Goal: Subscribe to service/newsletter: Subscribe to service/newsletter

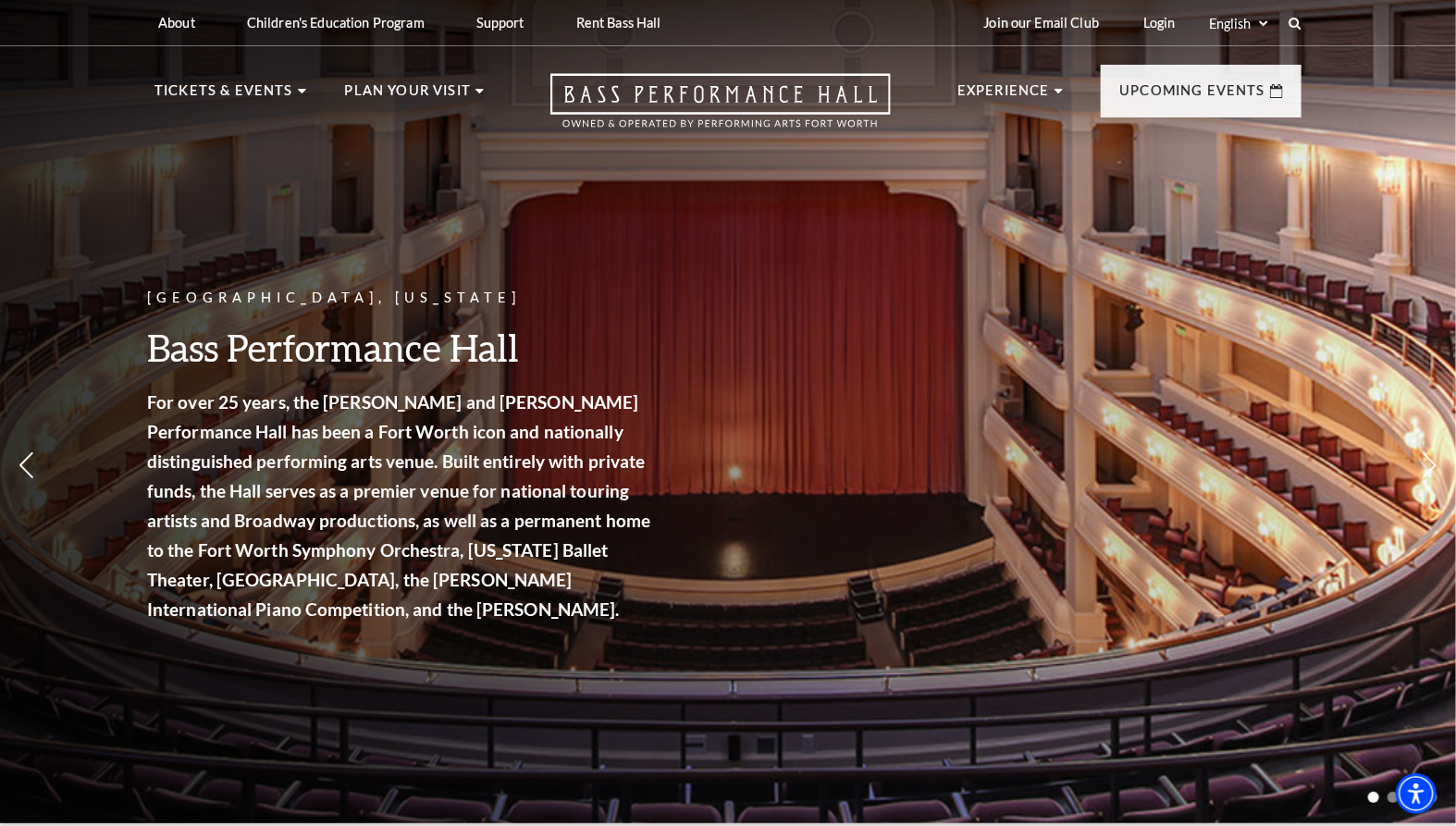
click at [190, 85] on p "Tickets & Events" at bounding box center [224, 96] width 138 height 34
click at [502, 484] on div "Broadway At The Bass Experience the best of touring [GEOGRAPHIC_DATA] in a worl…" at bounding box center [590, 420] width 258 height 493
click at [499, 476] on span "View Events" at bounding box center [510, 488] width 97 height 23
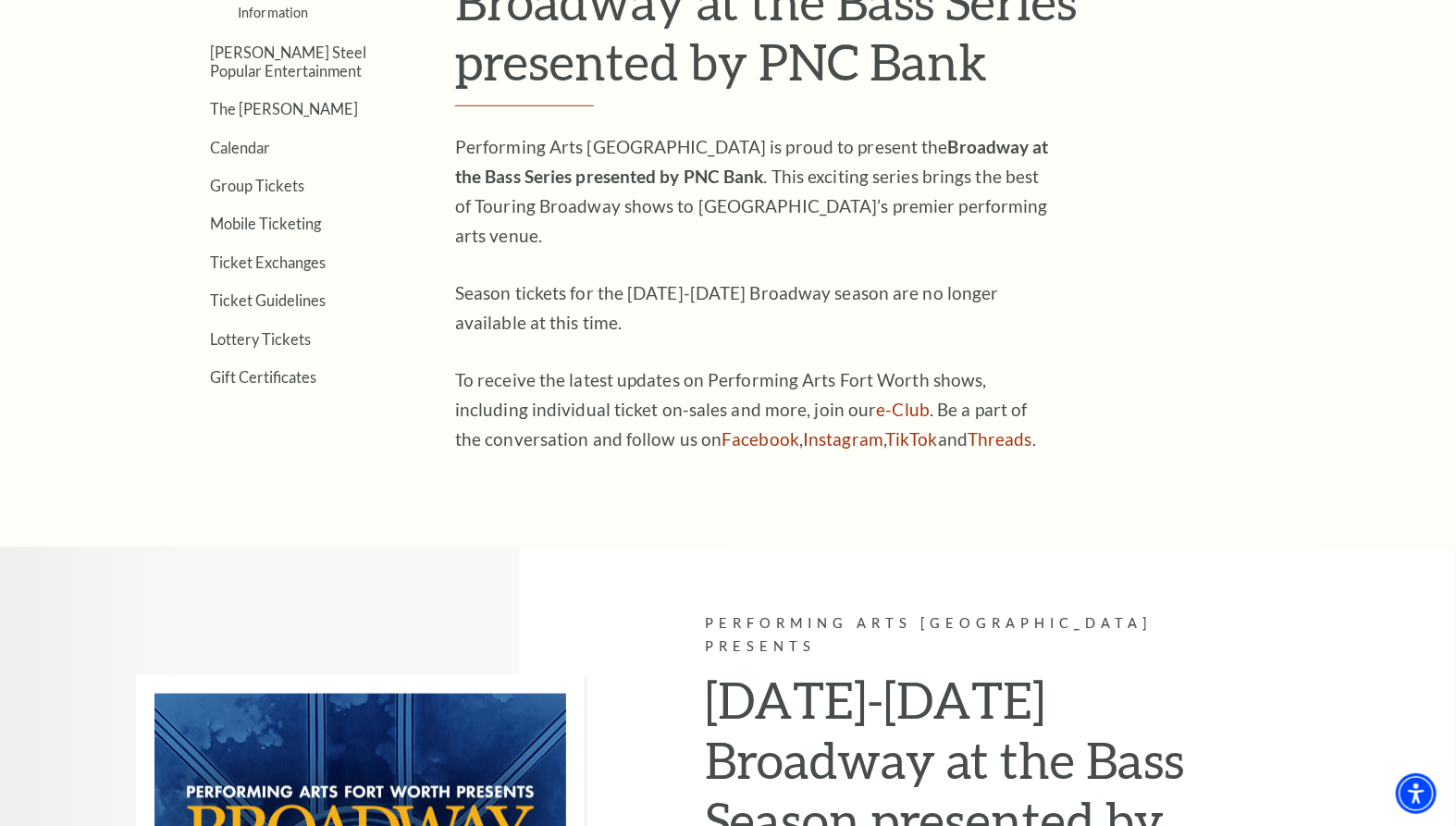
scroll to position [592, 0]
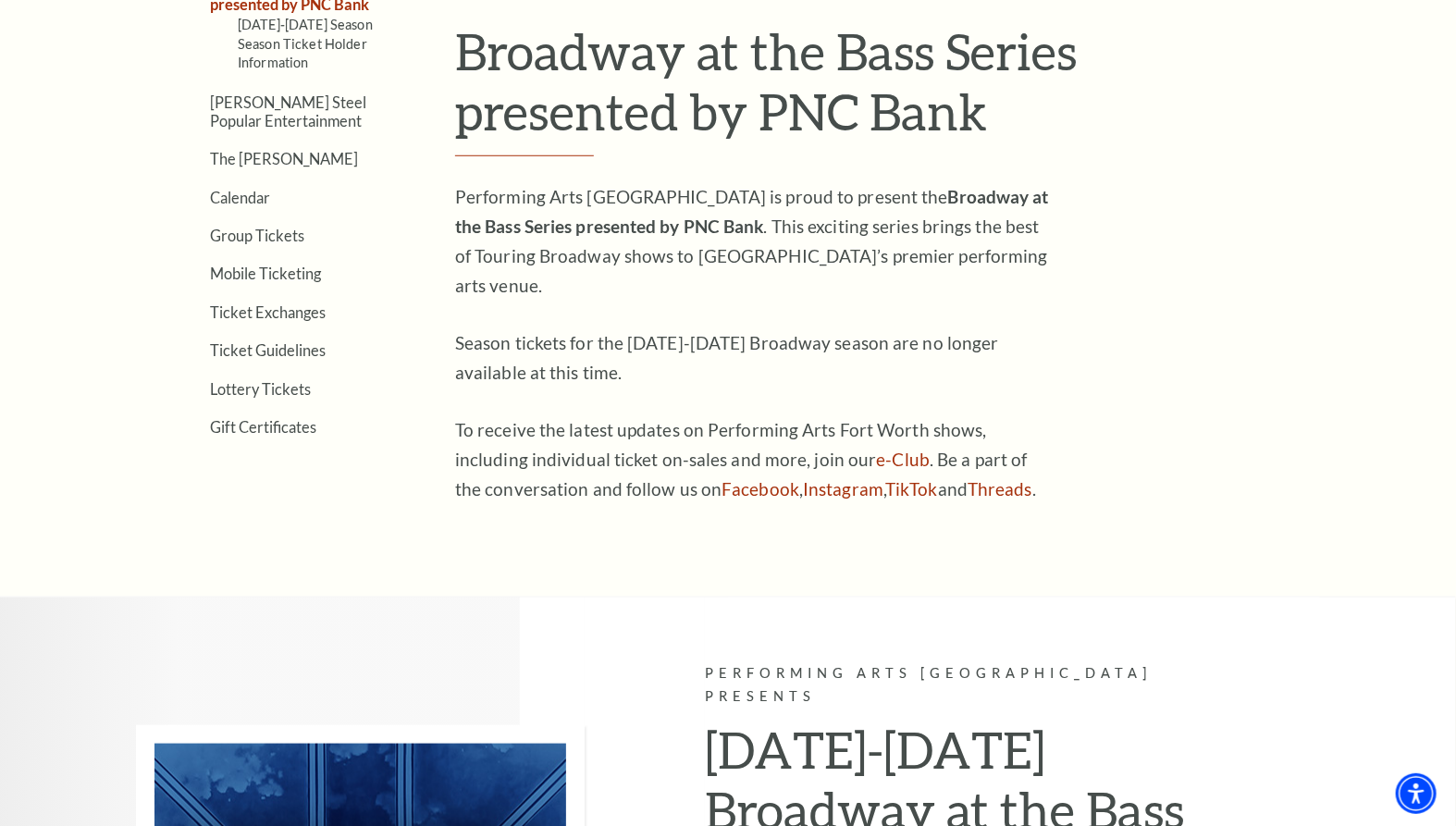
click at [219, 194] on link "Calendar" at bounding box center [239, 197] width 61 height 17
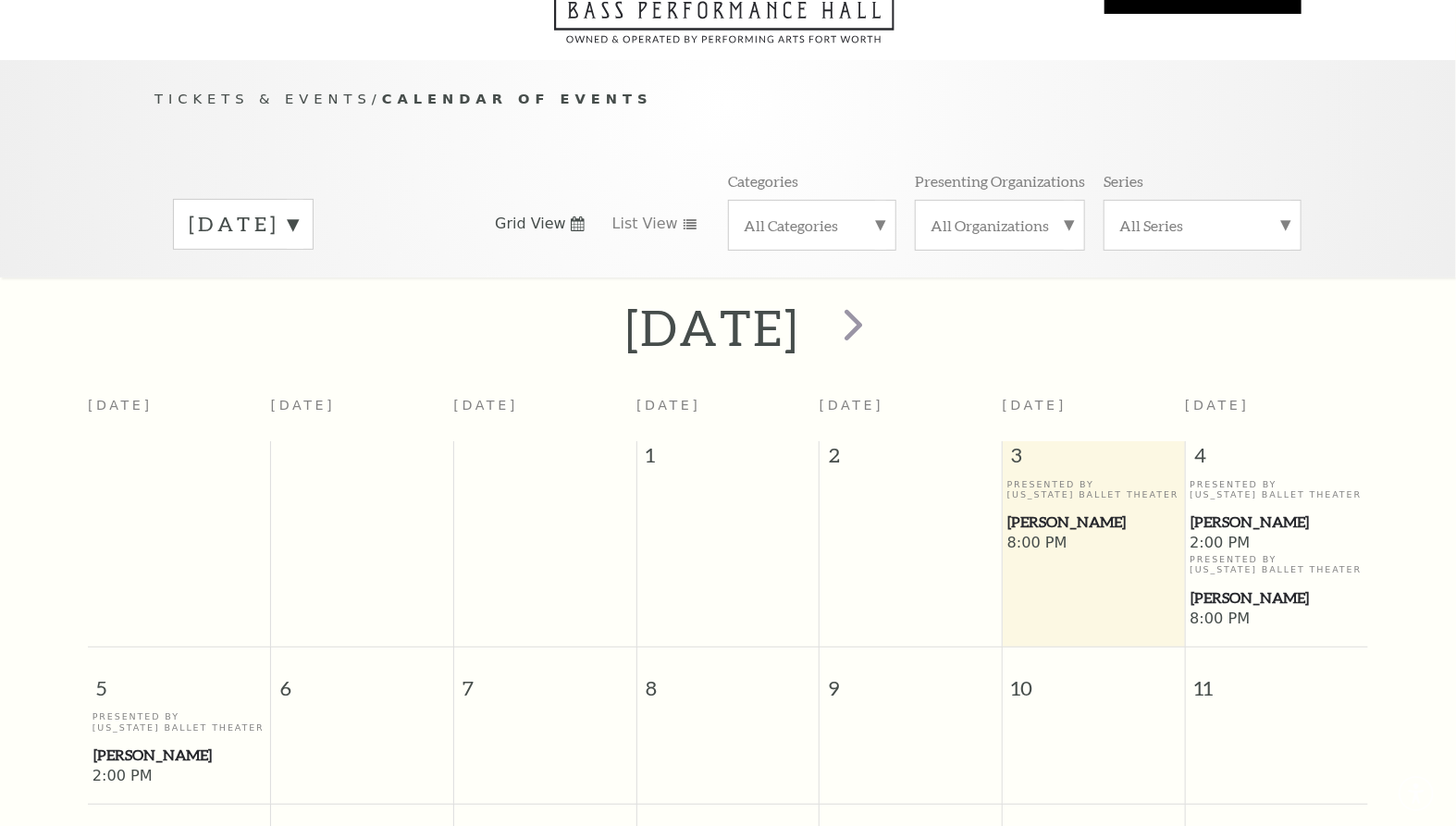
scroll to position [163, 0]
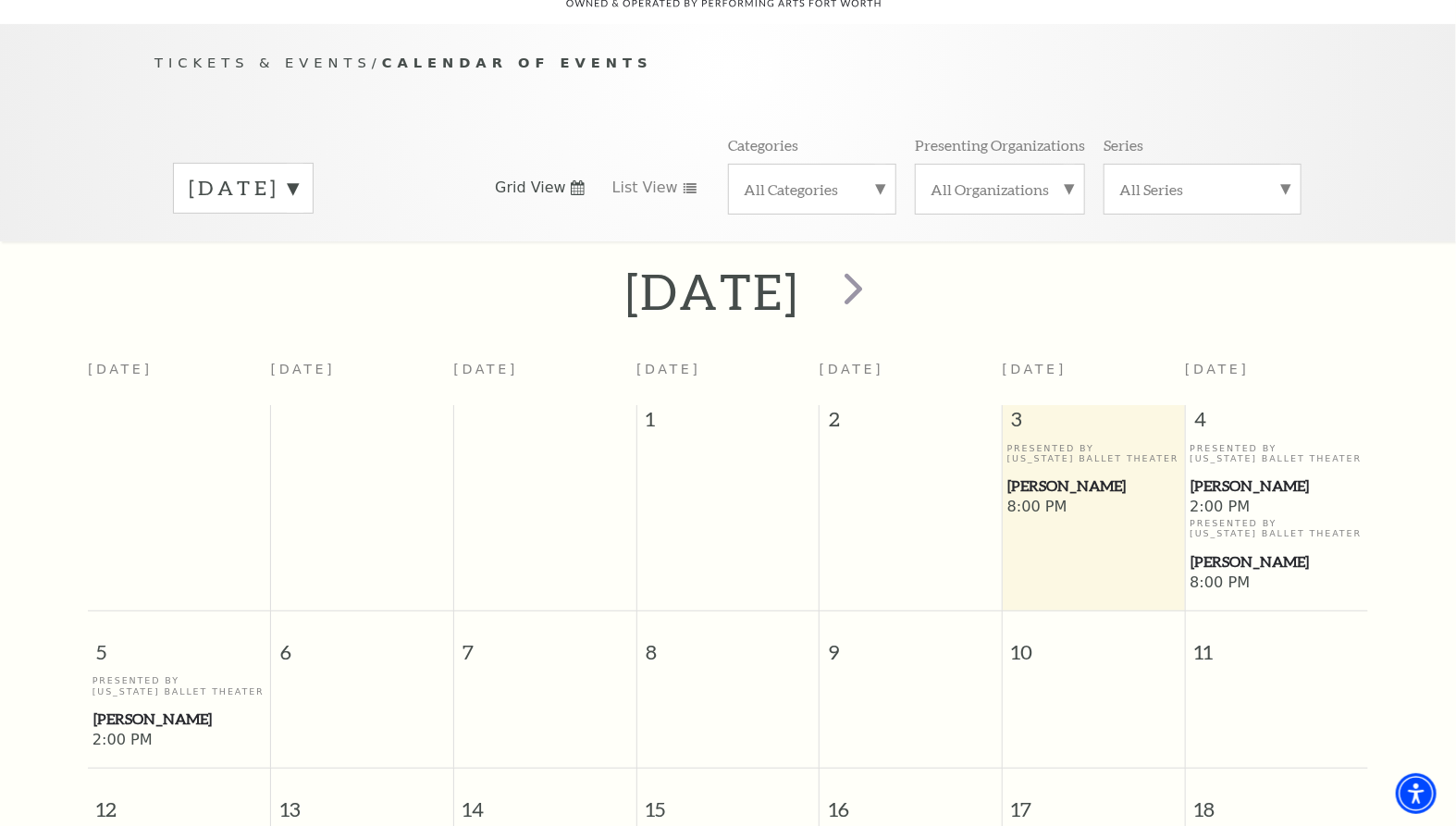
click at [298, 174] on label "October 2025" at bounding box center [243, 188] width 110 height 29
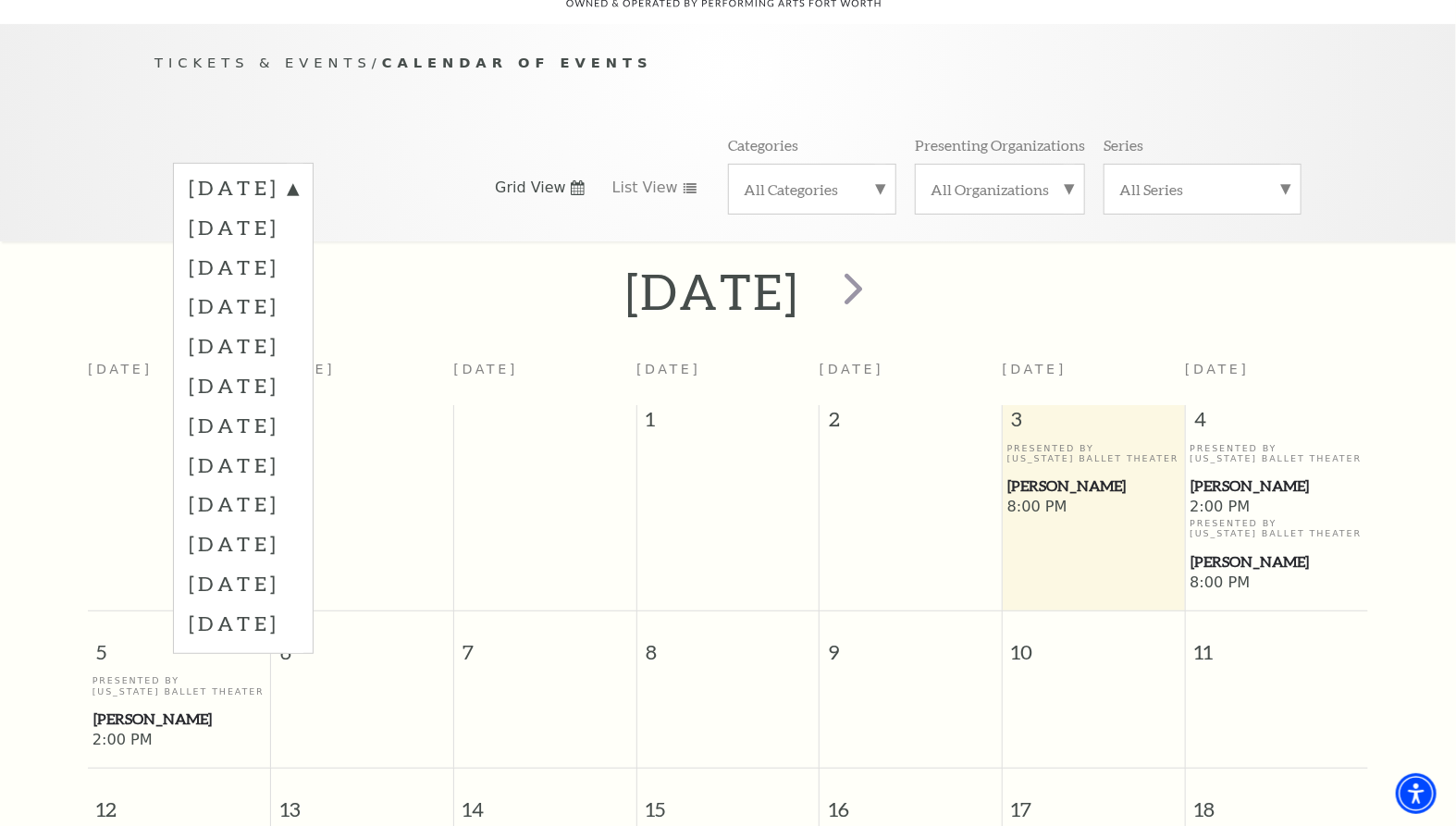
click at [298, 326] on label "February 2026" at bounding box center [243, 345] width 110 height 39
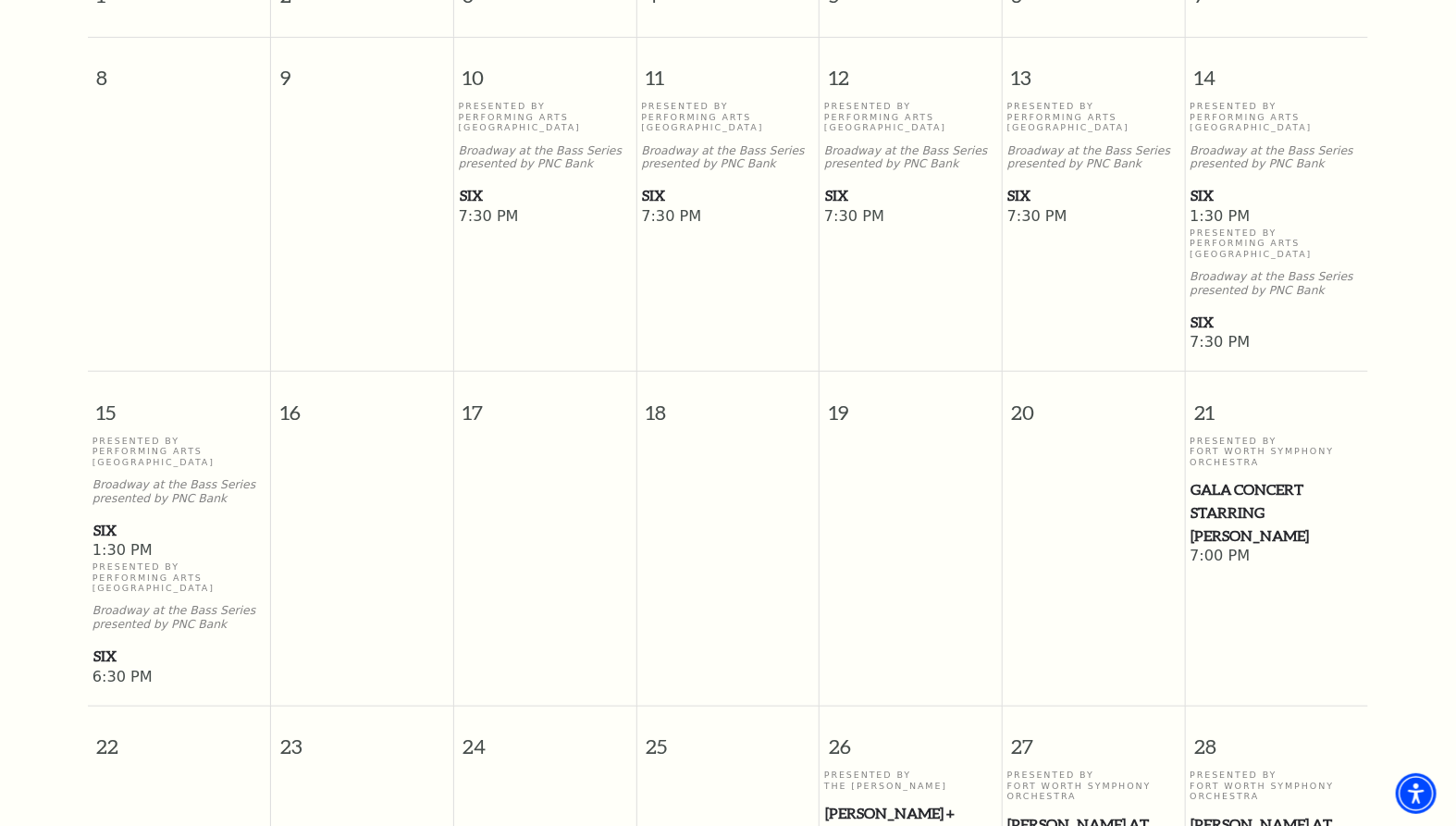
scroll to position [586, 0]
click at [139, 543] on span "SIX" at bounding box center [179, 532] width 172 height 23
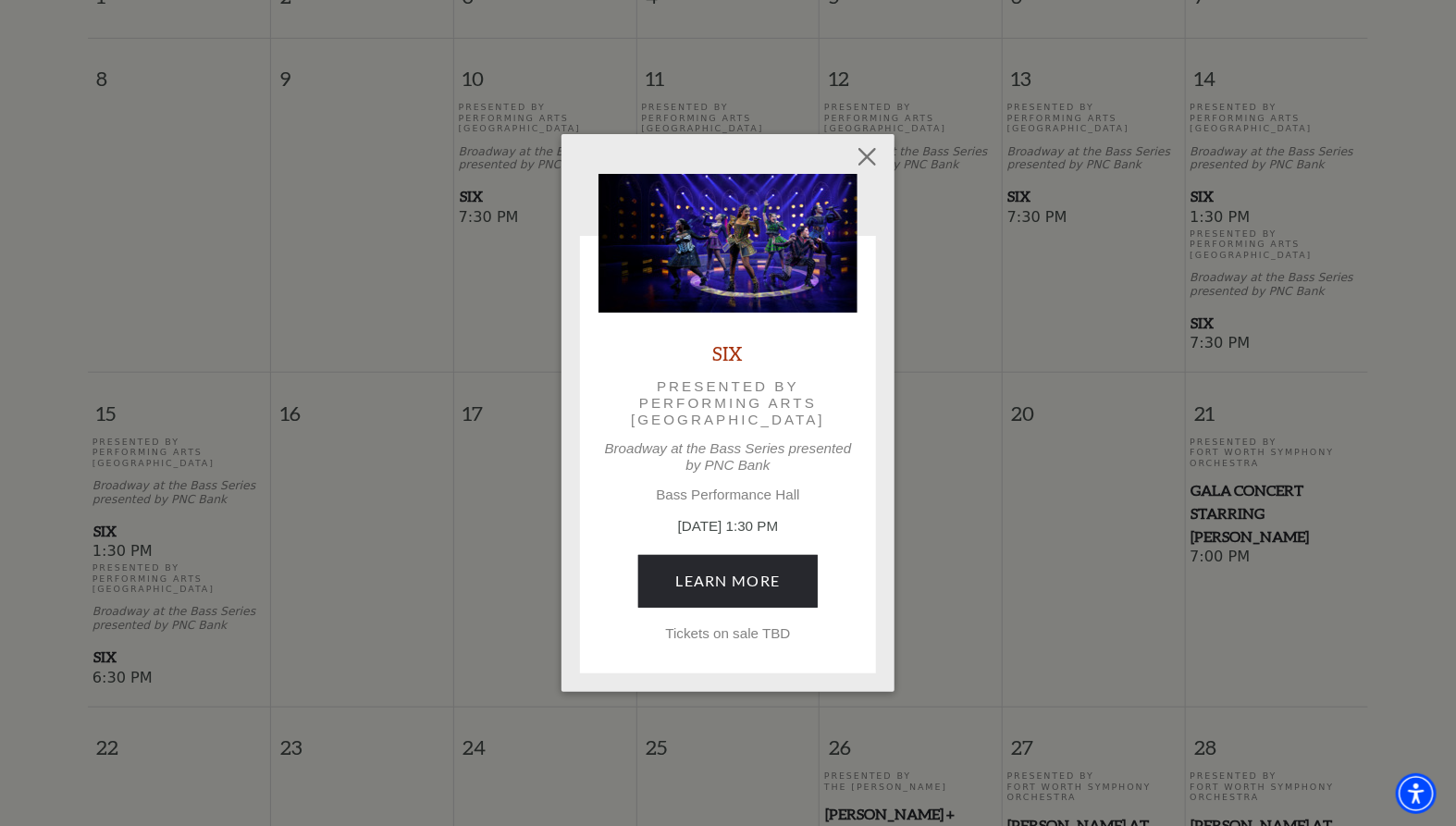
click at [773, 574] on link "Learn More" at bounding box center [729, 581] width 181 height 52
click at [779, 580] on link "Learn More" at bounding box center [729, 581] width 181 height 52
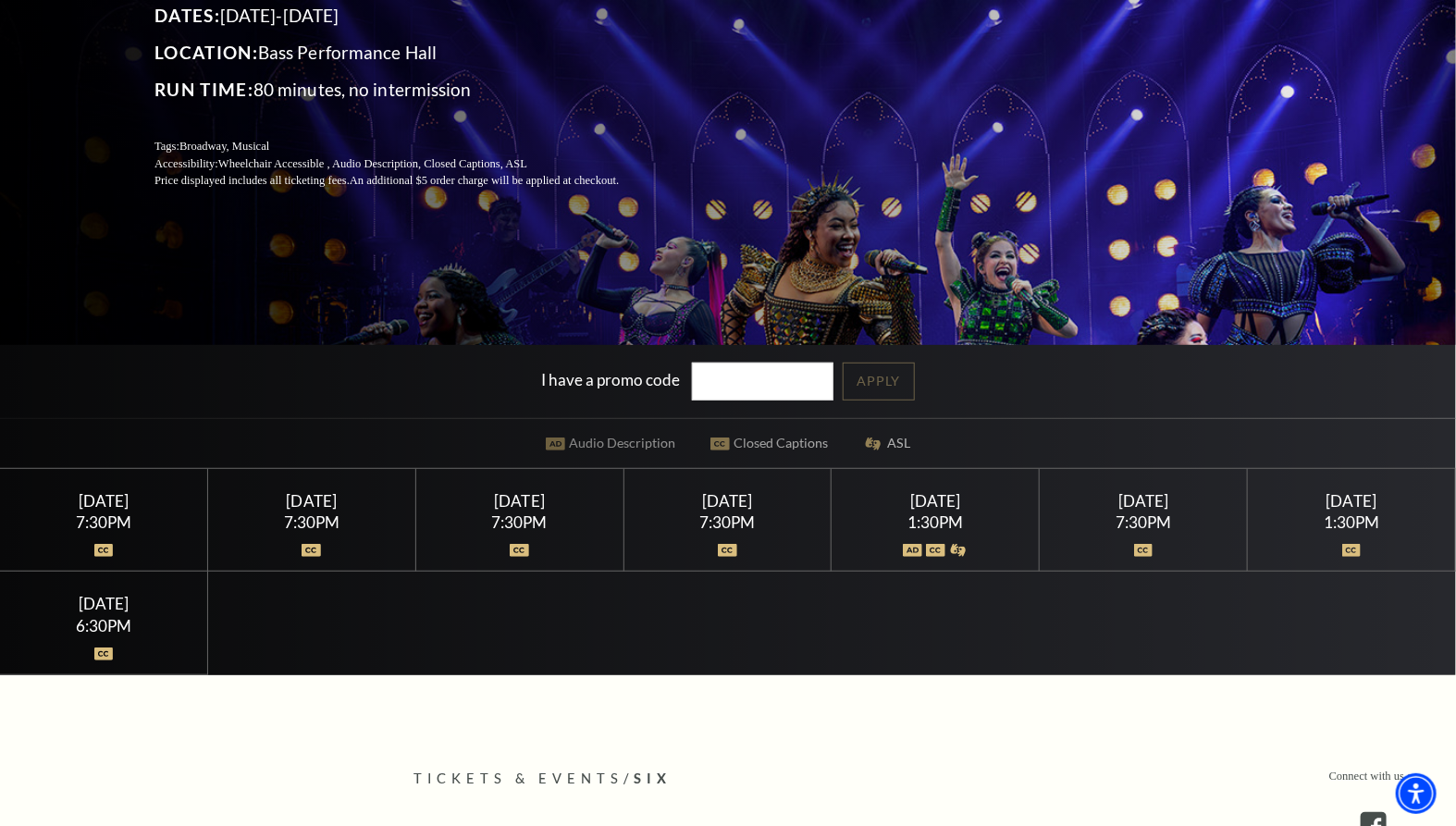
scroll to position [310, 0]
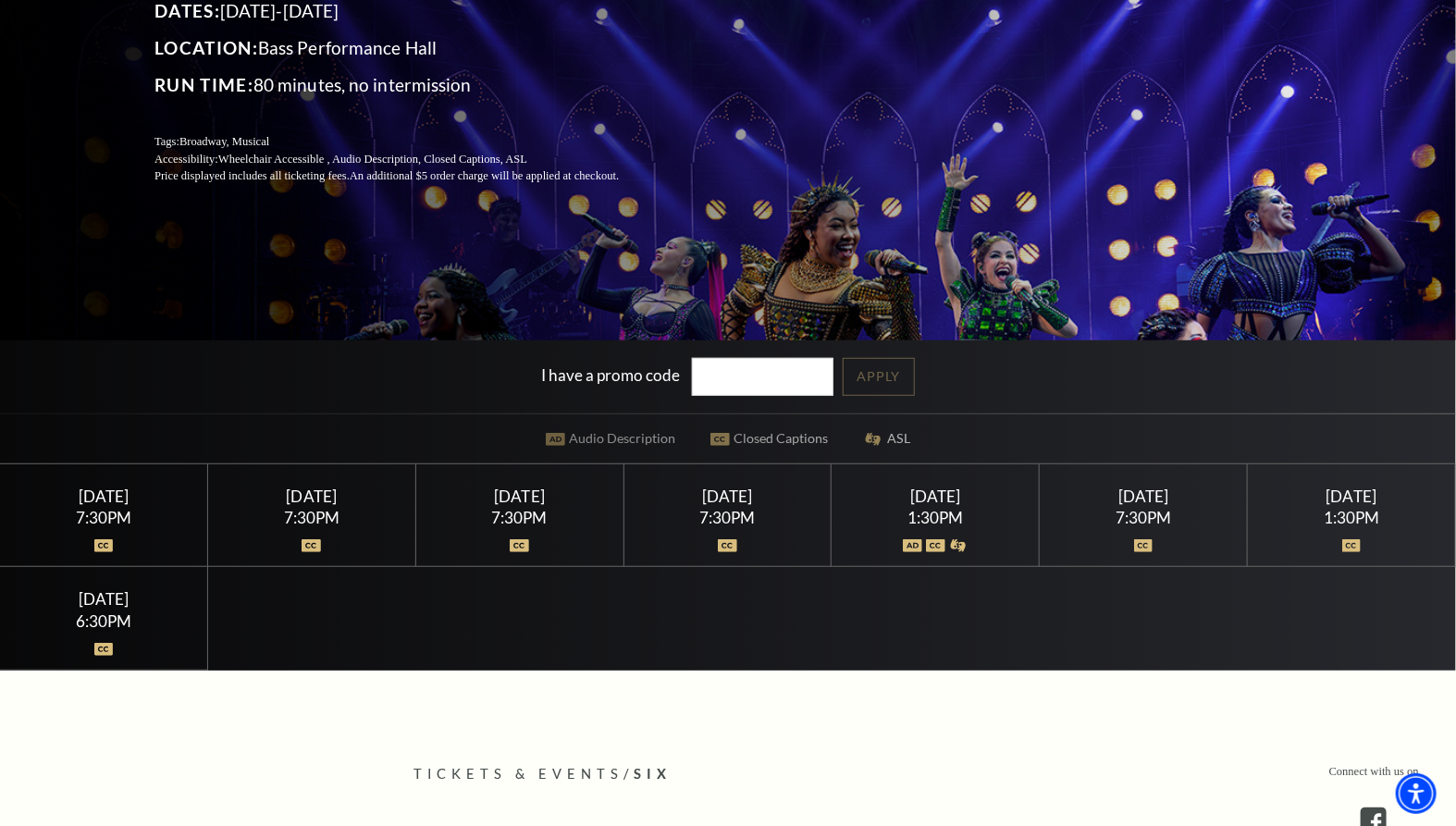
click at [1314, 538] on div at bounding box center [1351, 535] width 163 height 18
click at [1352, 510] on div "1:30PM" at bounding box center [1351, 517] width 163 height 15
click at [1351, 546] on img at bounding box center [1352, 545] width 19 height 13
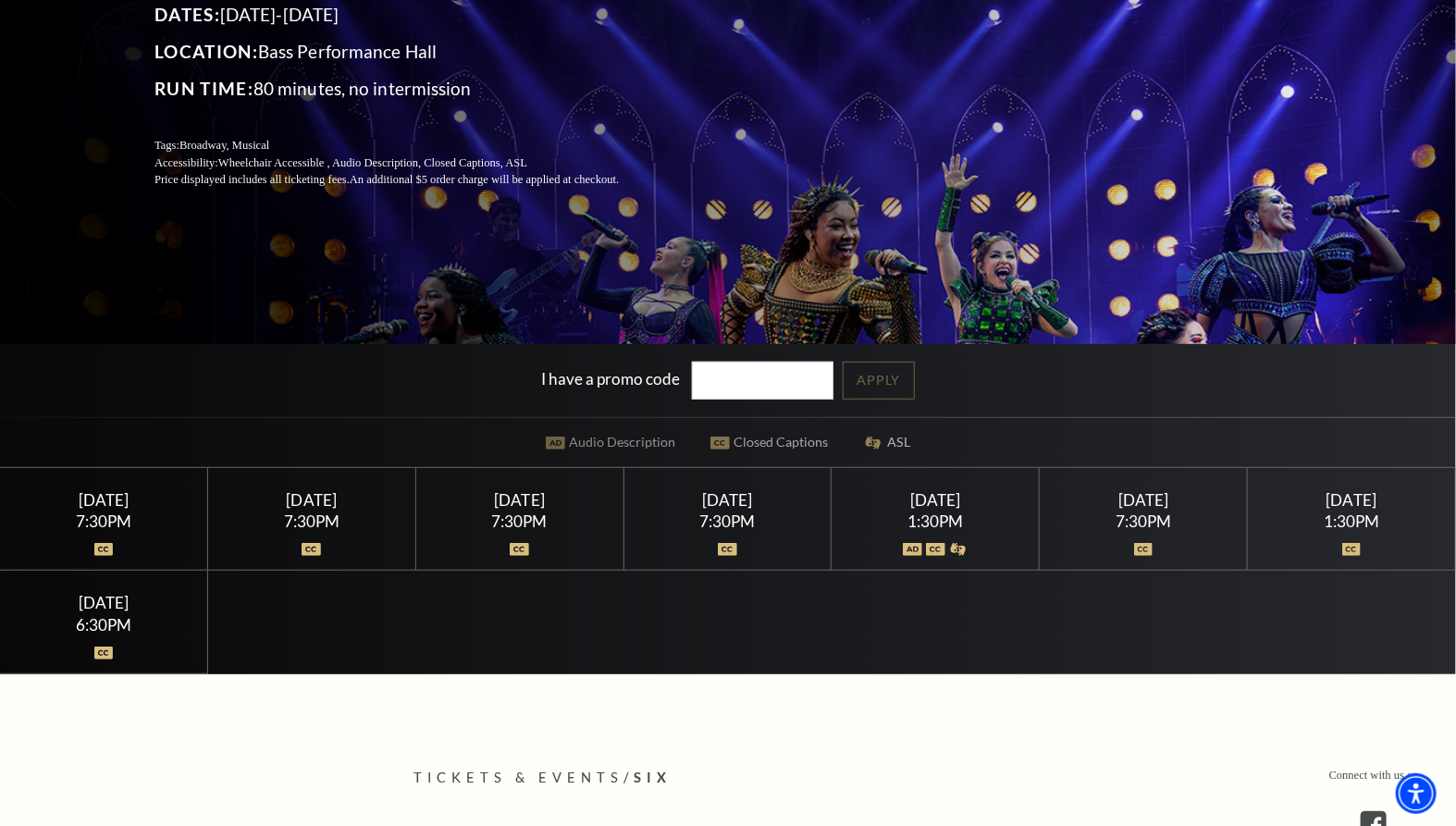
click at [1344, 513] on div "1:30PM" at bounding box center [1351, 521] width 163 height 15
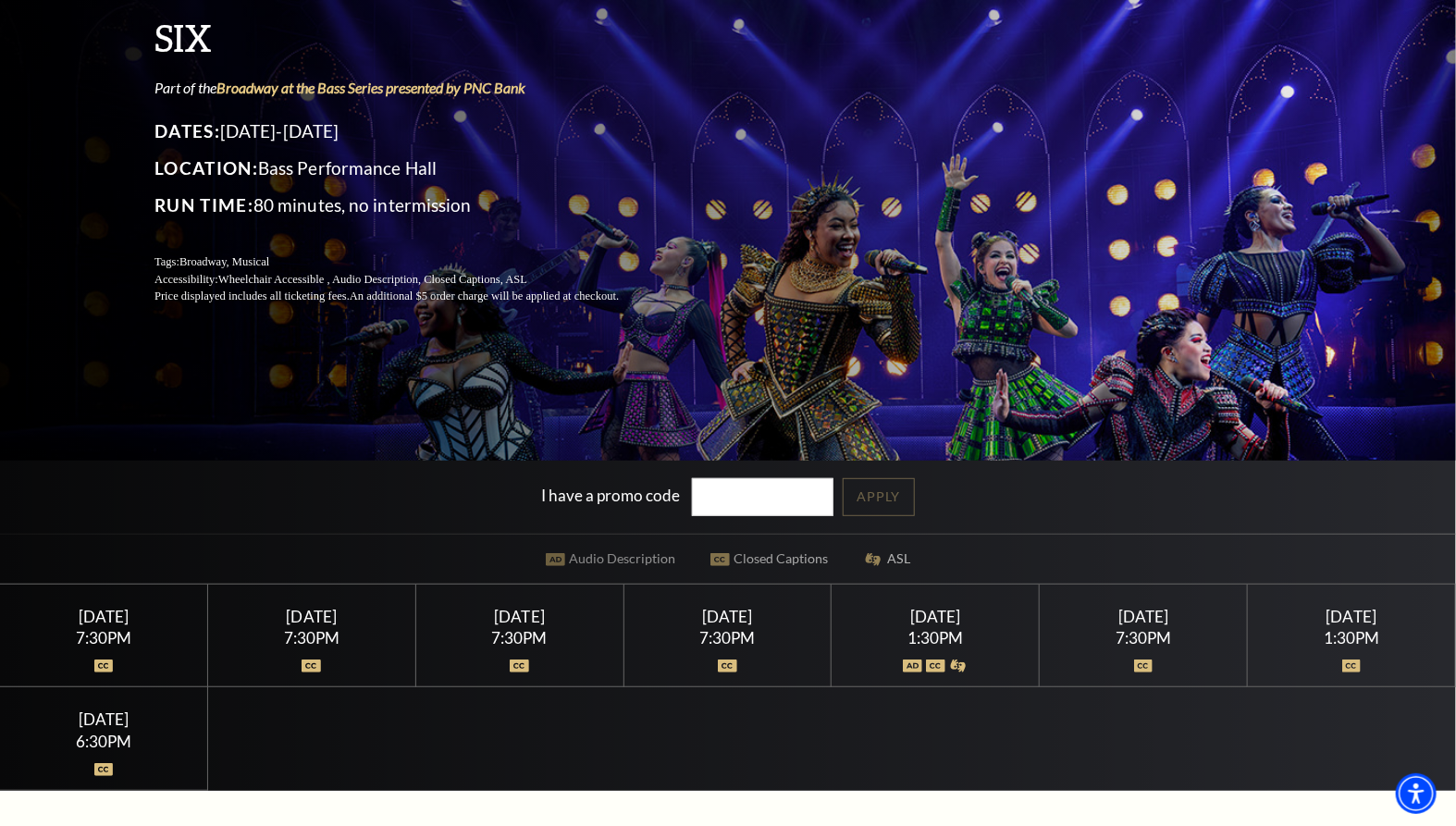
scroll to position [204, 0]
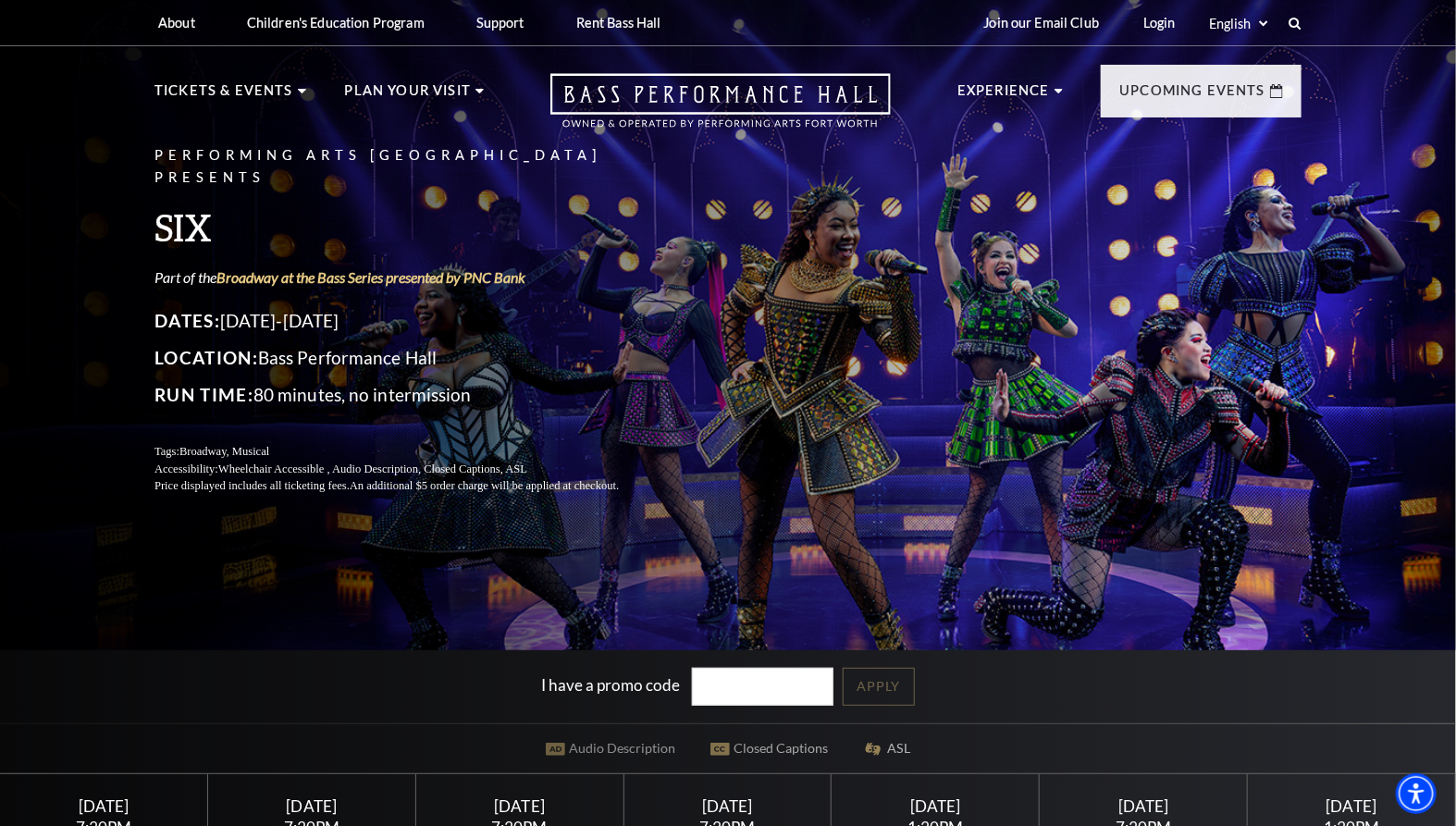
click at [869, 706] on div "I have a promo code Apply" at bounding box center [728, 687] width 1456 height 73
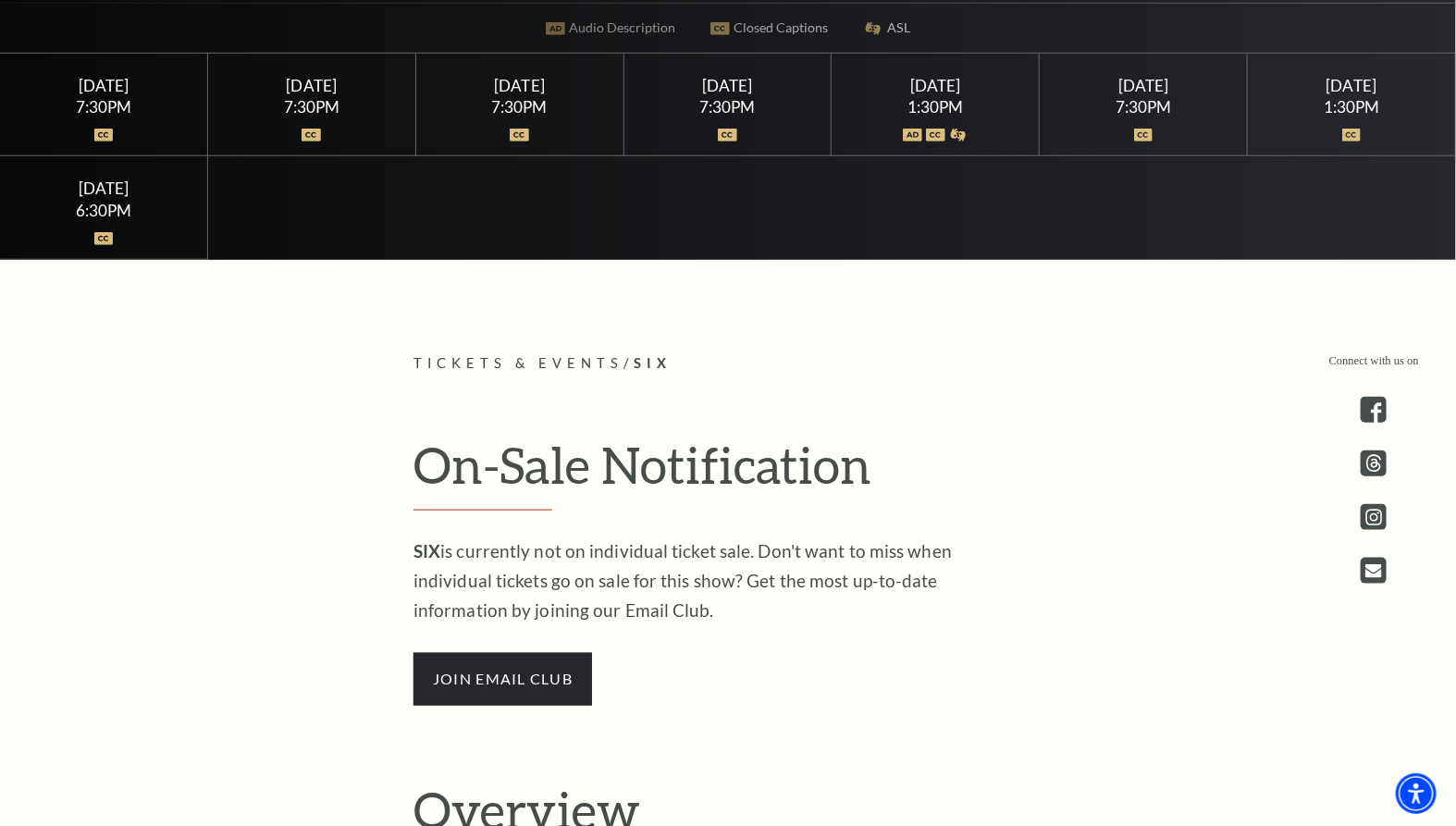
scroll to position [719, 0]
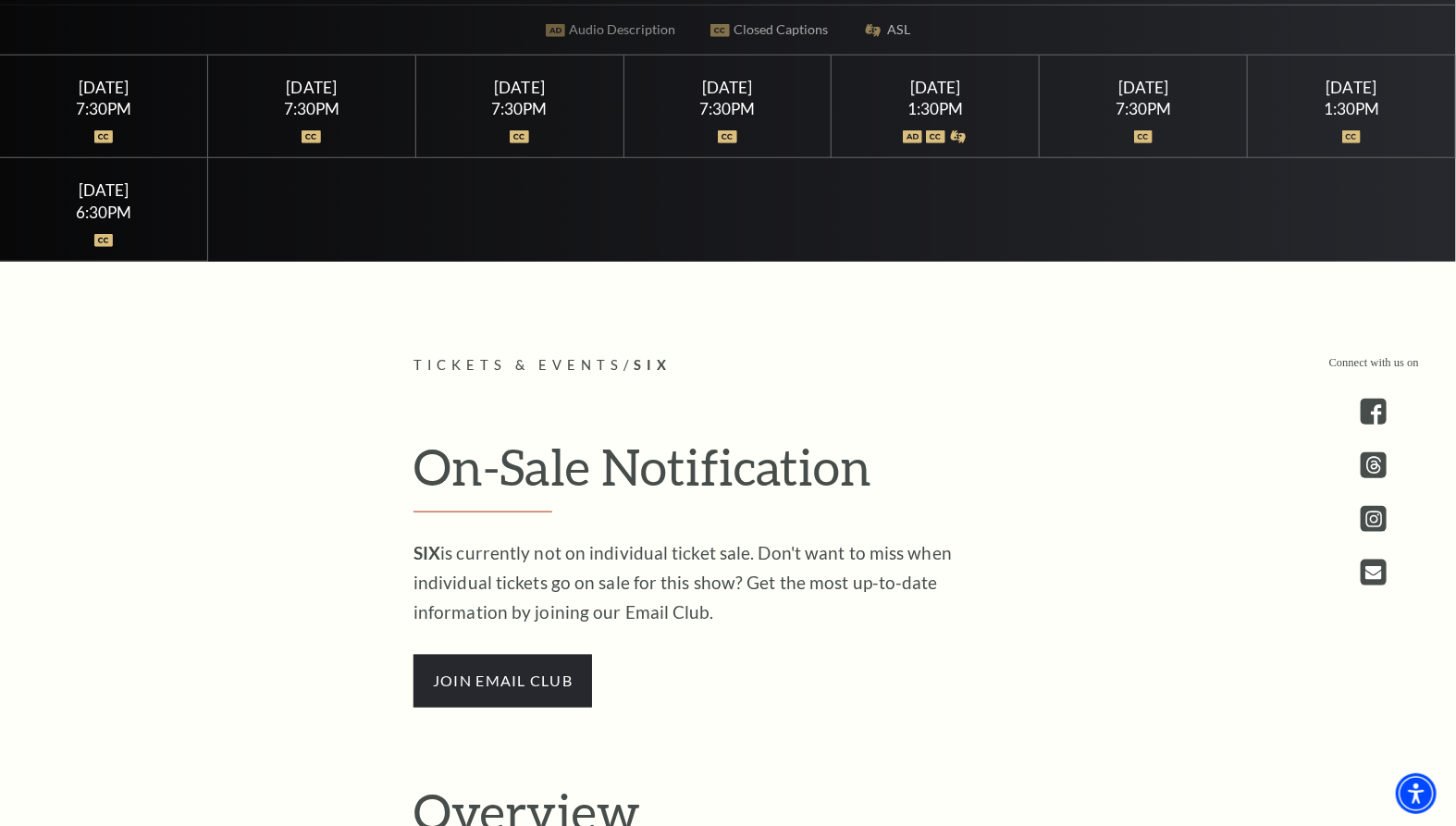
click at [1332, 130] on div at bounding box center [1351, 125] width 163 height 18
click at [1316, 101] on div "1:30PM" at bounding box center [1351, 109] width 163 height 15
click at [1358, 137] on img at bounding box center [1352, 137] width 19 height 13
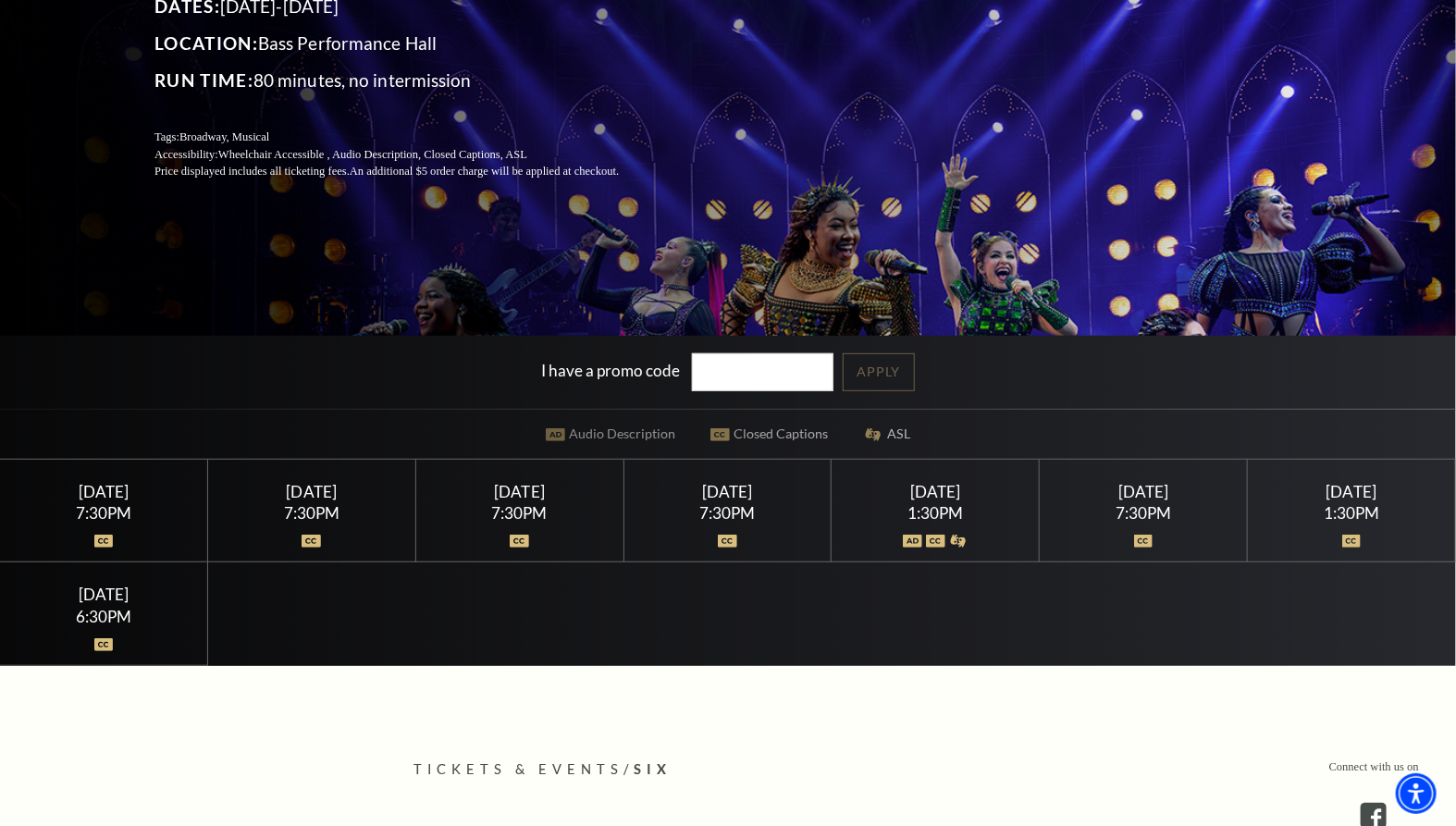
scroll to position [313, 0]
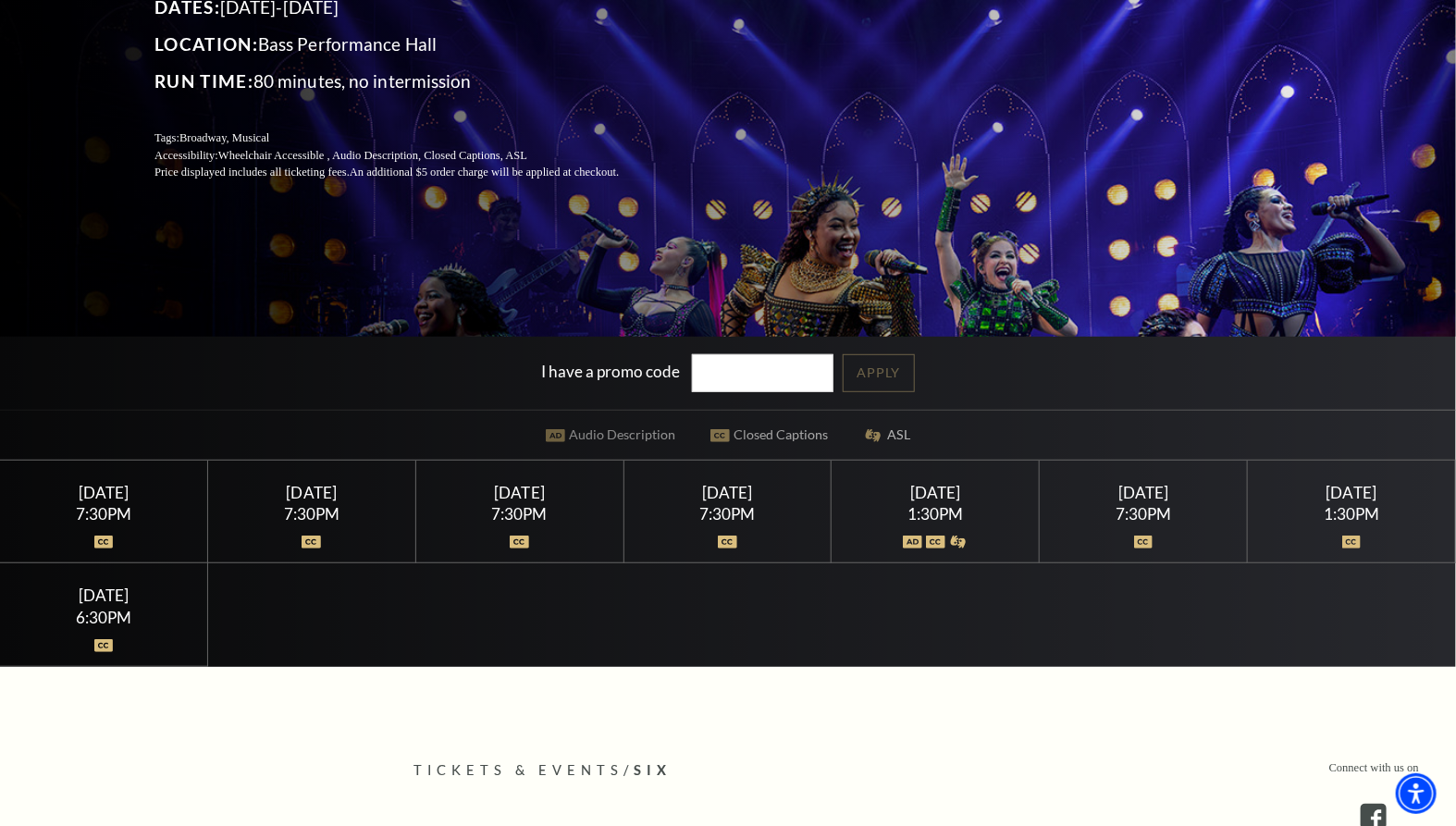
click at [753, 372] on input "I have a promo code" at bounding box center [764, 373] width 142 height 38
click at [891, 371] on link "Apply" at bounding box center [879, 373] width 72 height 38
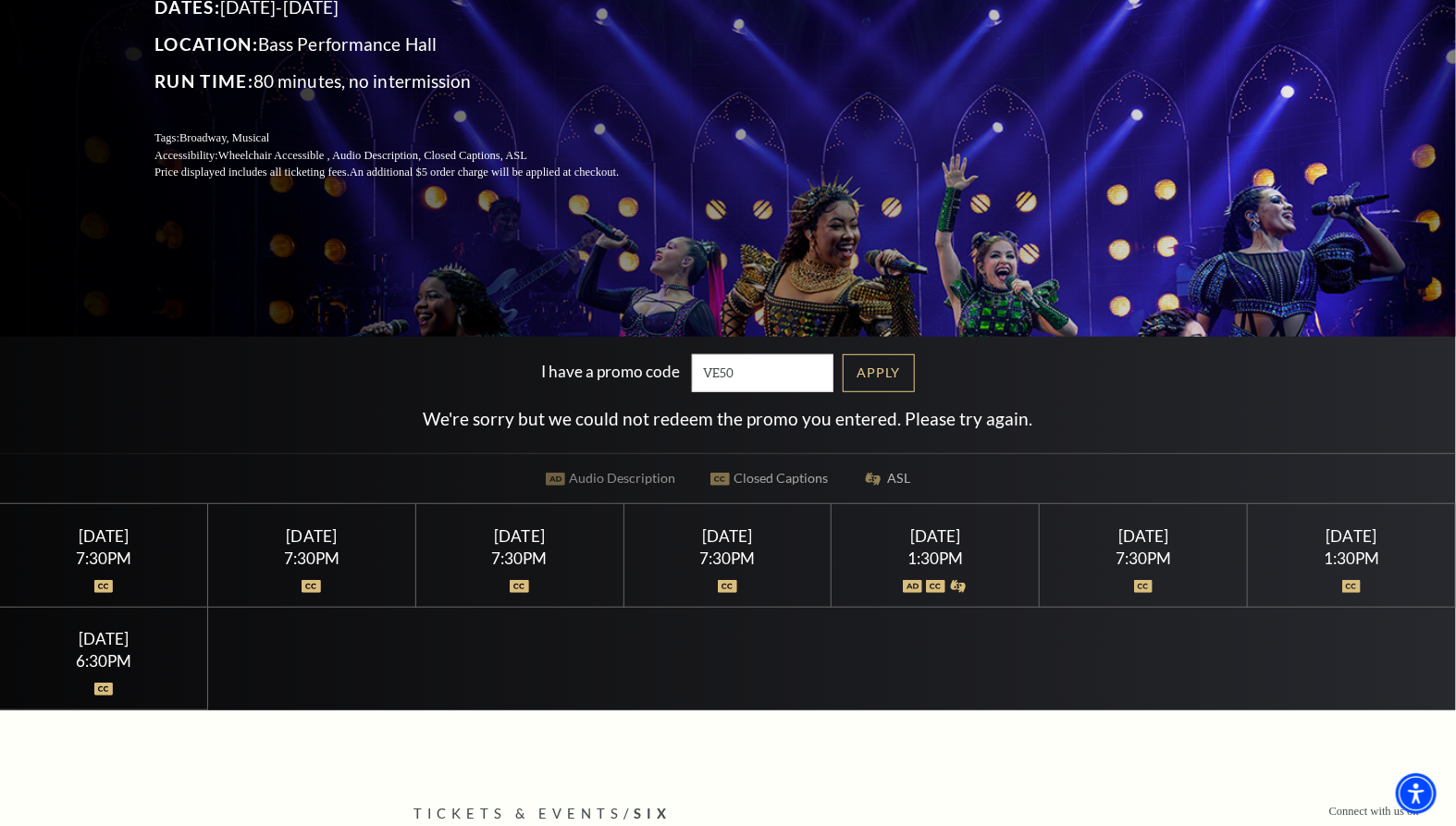
click at [734, 370] on input "VE50" at bounding box center [764, 373] width 142 height 38
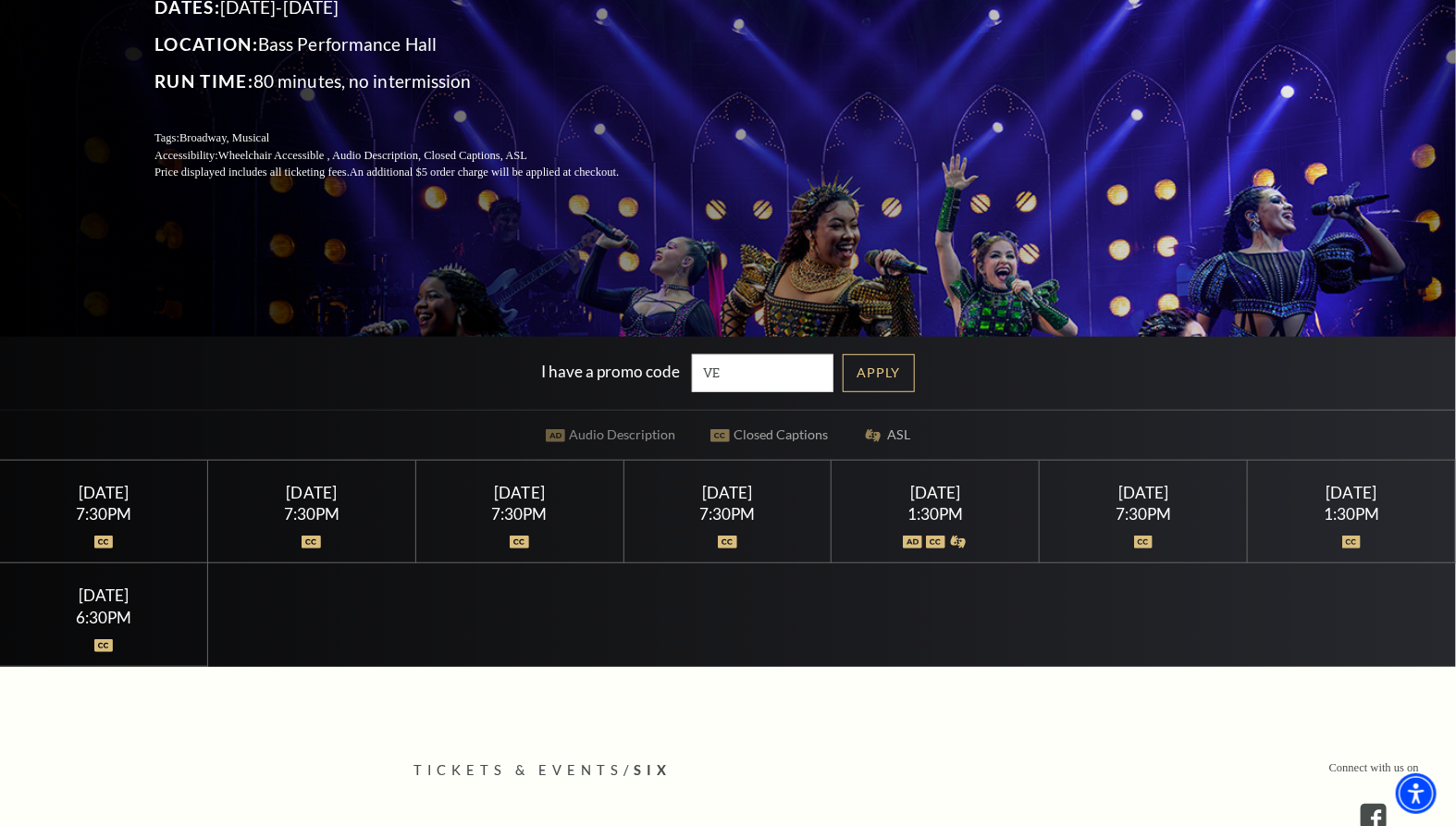
type input "V"
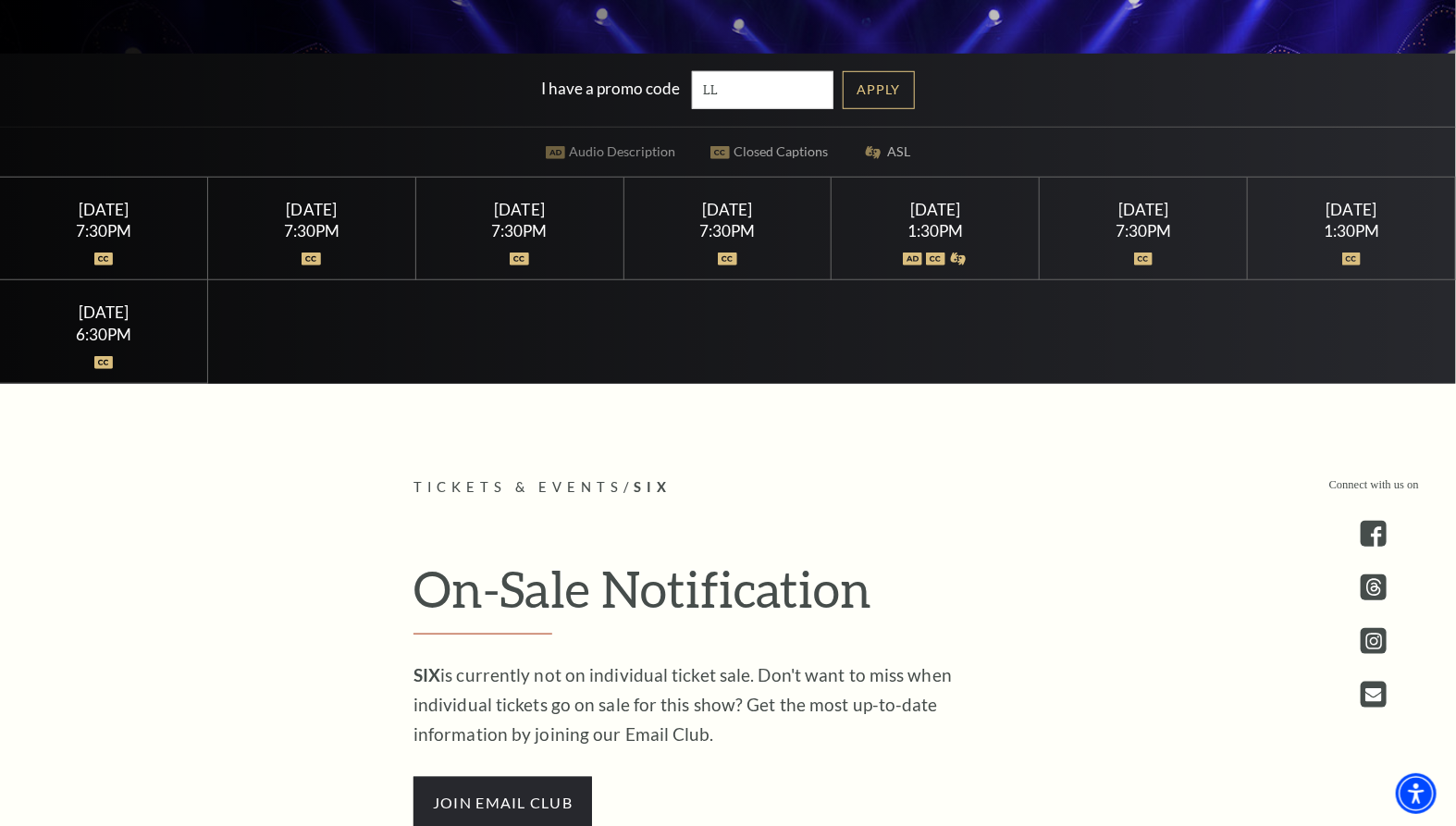
scroll to position [557, 0]
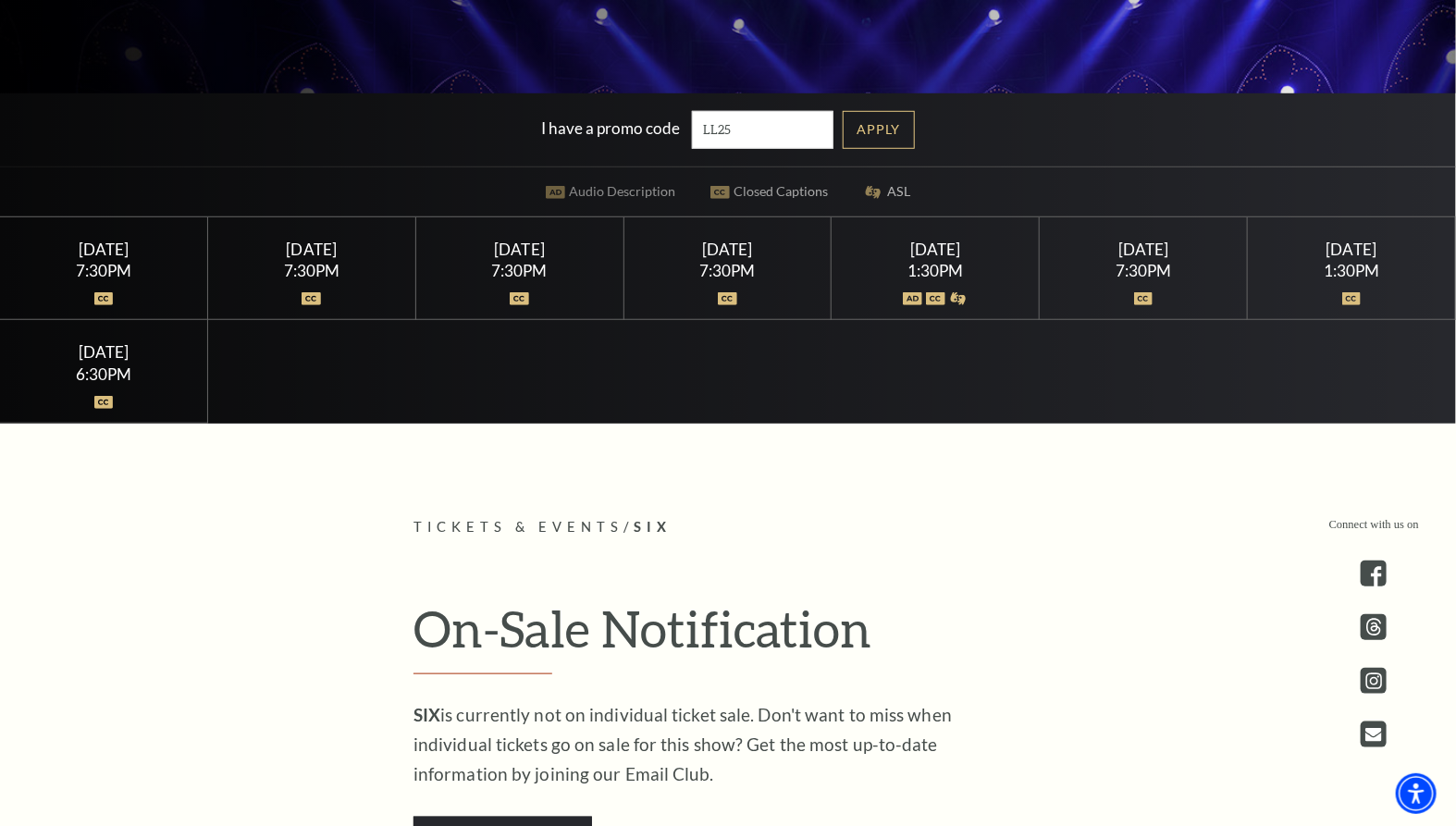
click at [891, 120] on link "Apply" at bounding box center [879, 129] width 72 height 38
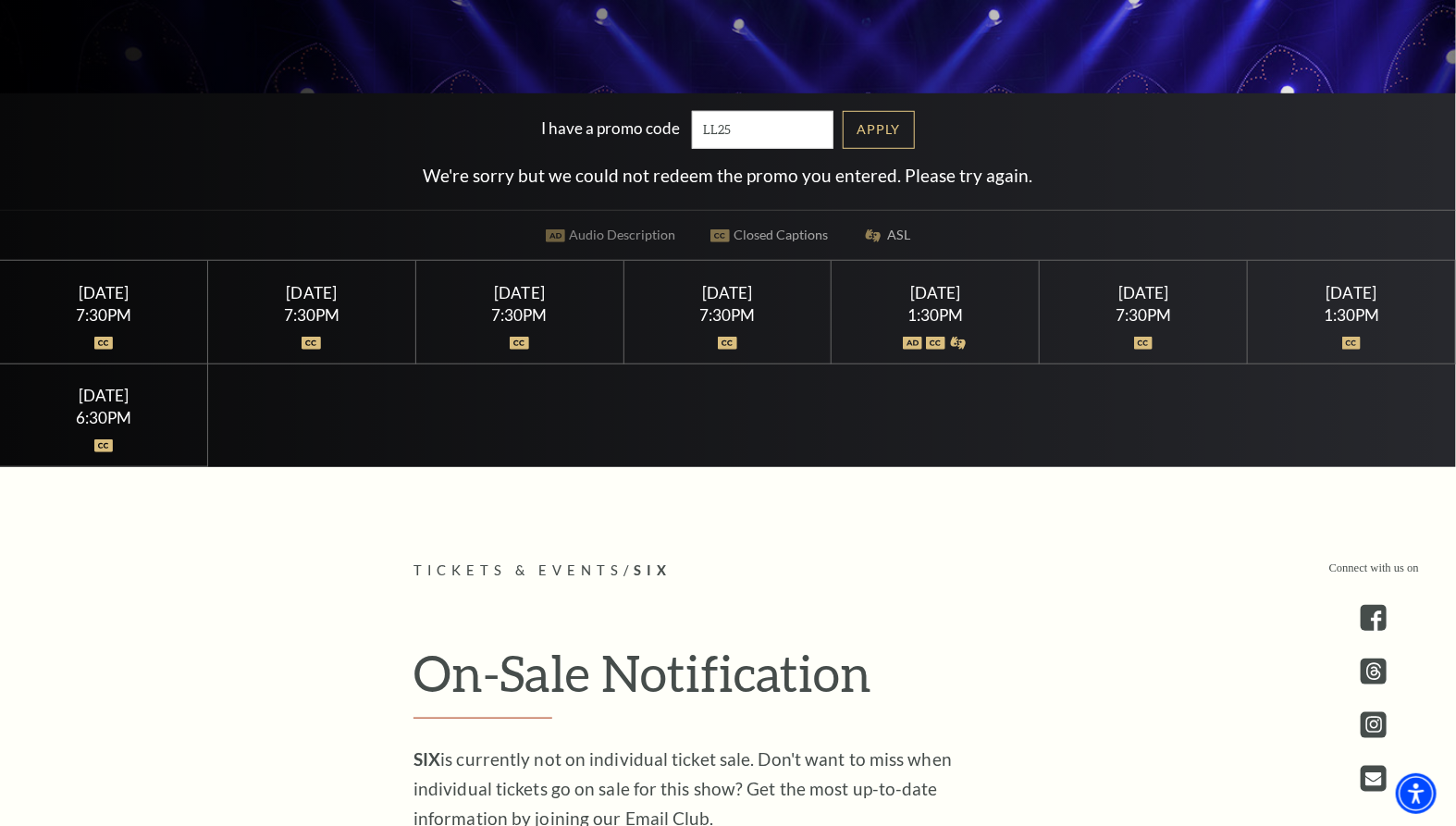
click at [733, 131] on input "LL25" at bounding box center [764, 129] width 142 height 38
type input "L"
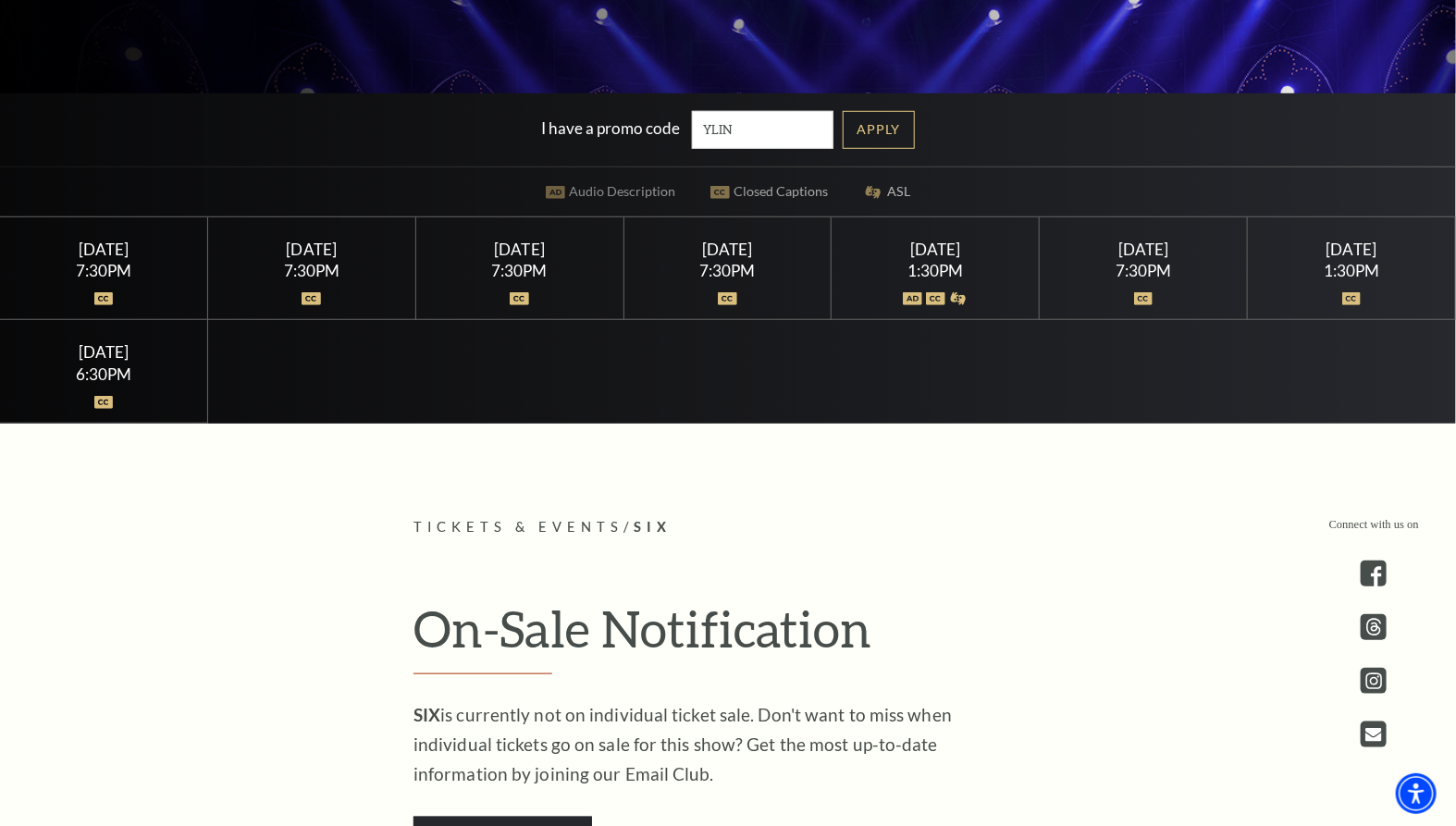
click at [899, 128] on link "Apply" at bounding box center [879, 129] width 72 height 38
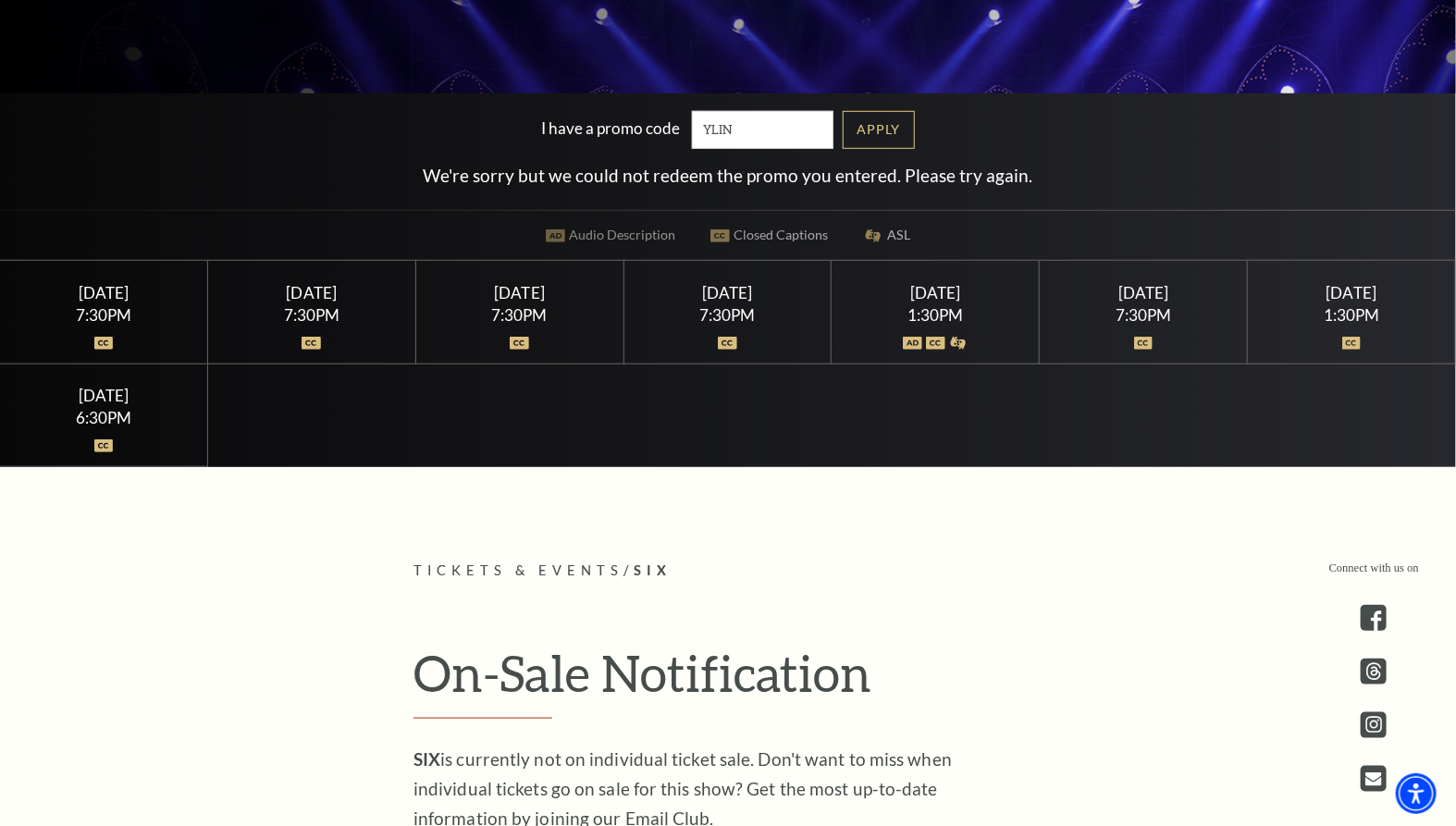
click at [737, 125] on input "YLIN" at bounding box center [764, 129] width 142 height 38
type input "Y"
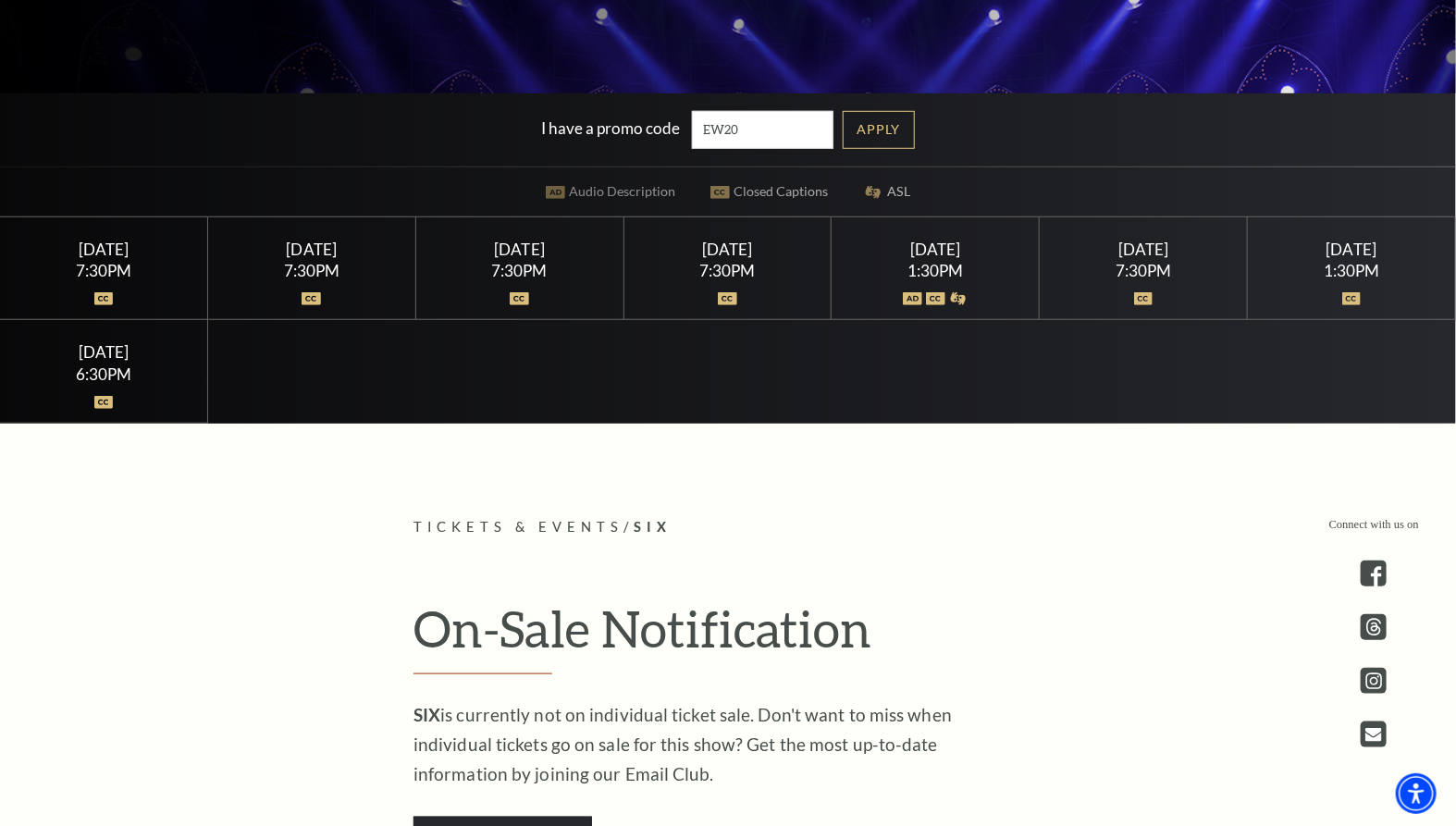
click at [890, 134] on link "Apply" at bounding box center [879, 129] width 72 height 38
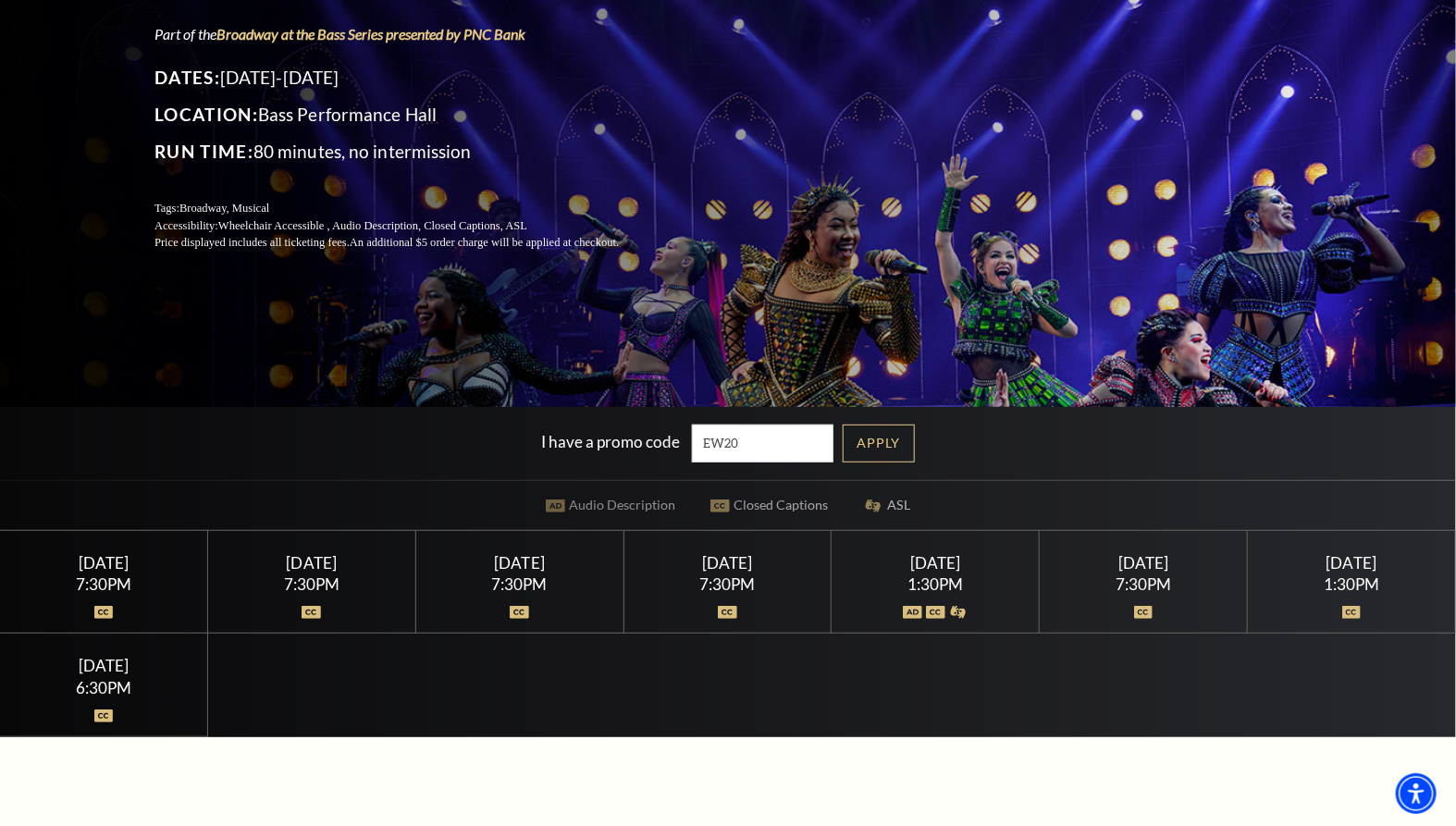
scroll to position [241, 0]
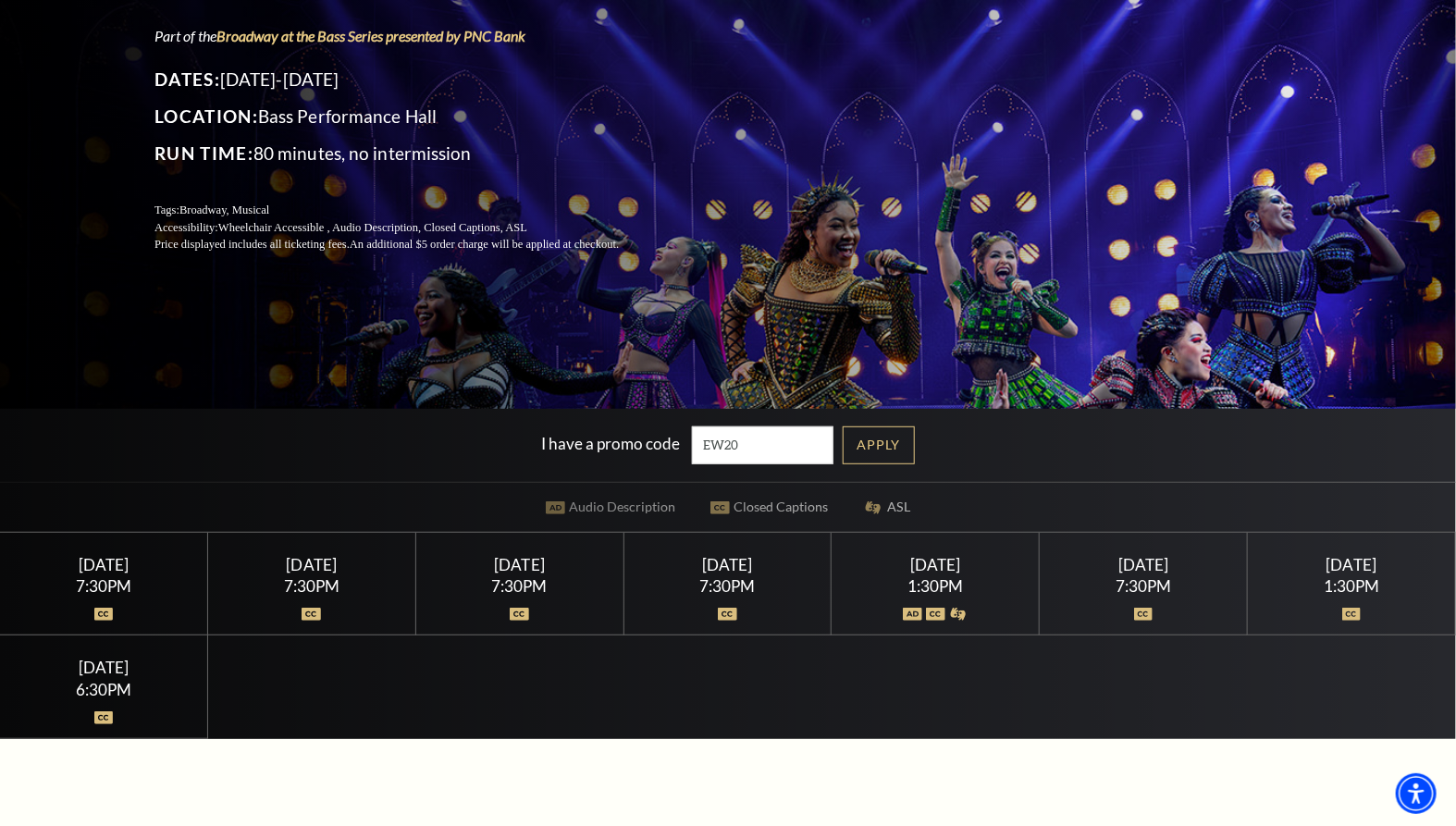
click at [747, 444] on input "EW20" at bounding box center [764, 445] width 142 height 38
type input "E"
click at [882, 435] on link "Apply" at bounding box center [879, 445] width 72 height 38
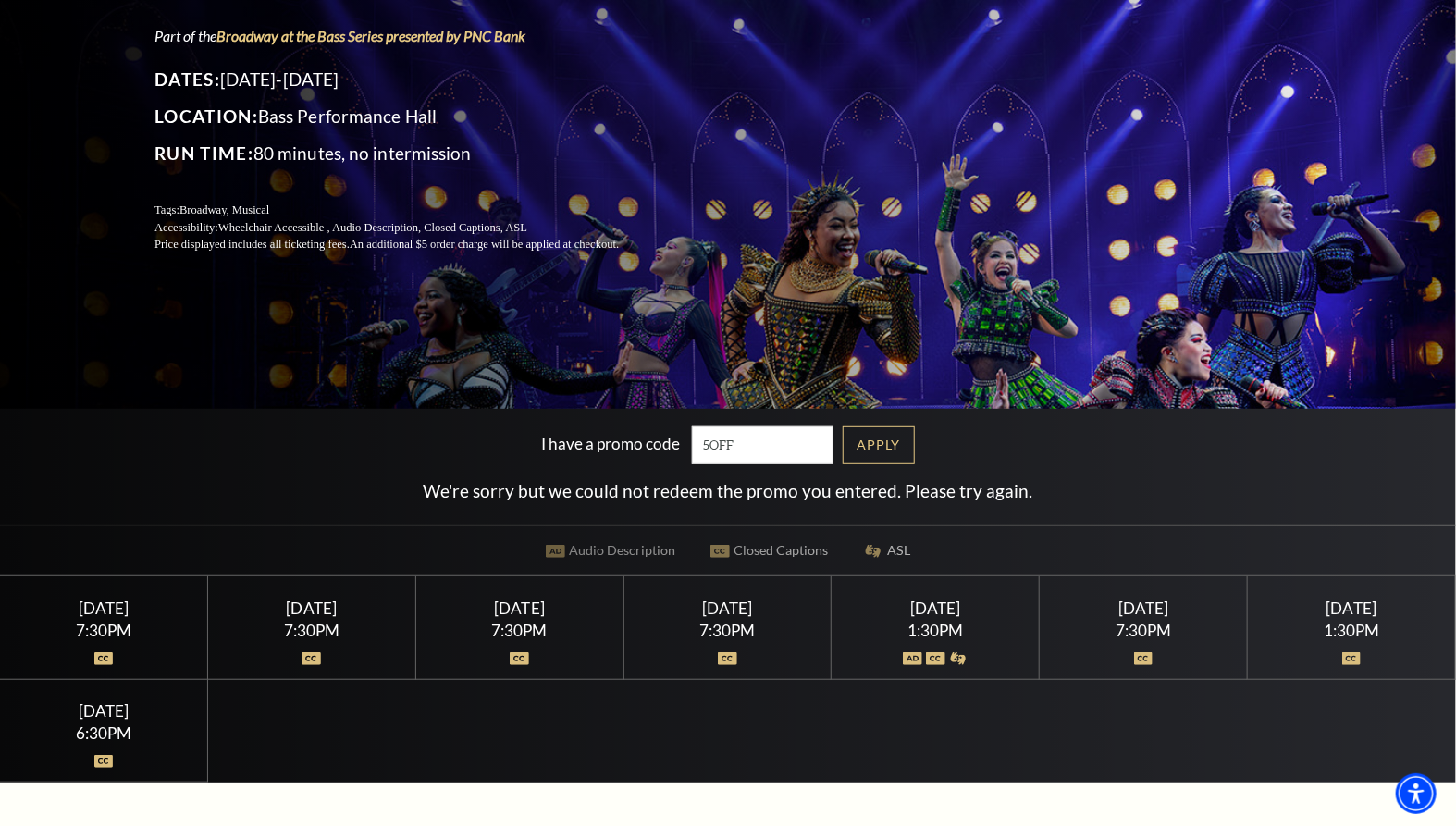
click at [734, 445] on input "5OFF" at bounding box center [764, 445] width 142 height 38
type input "5"
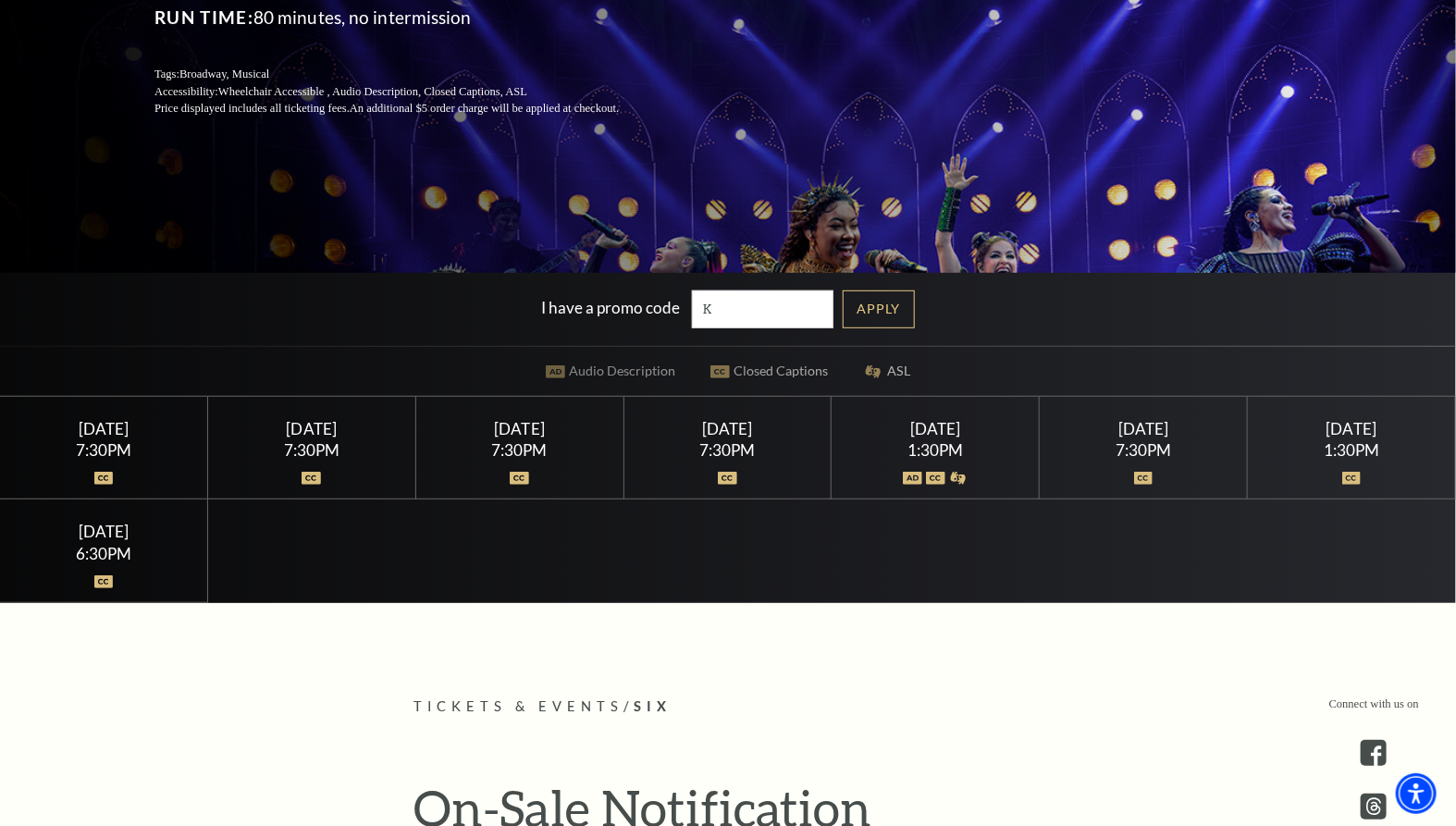
scroll to position [379, 0]
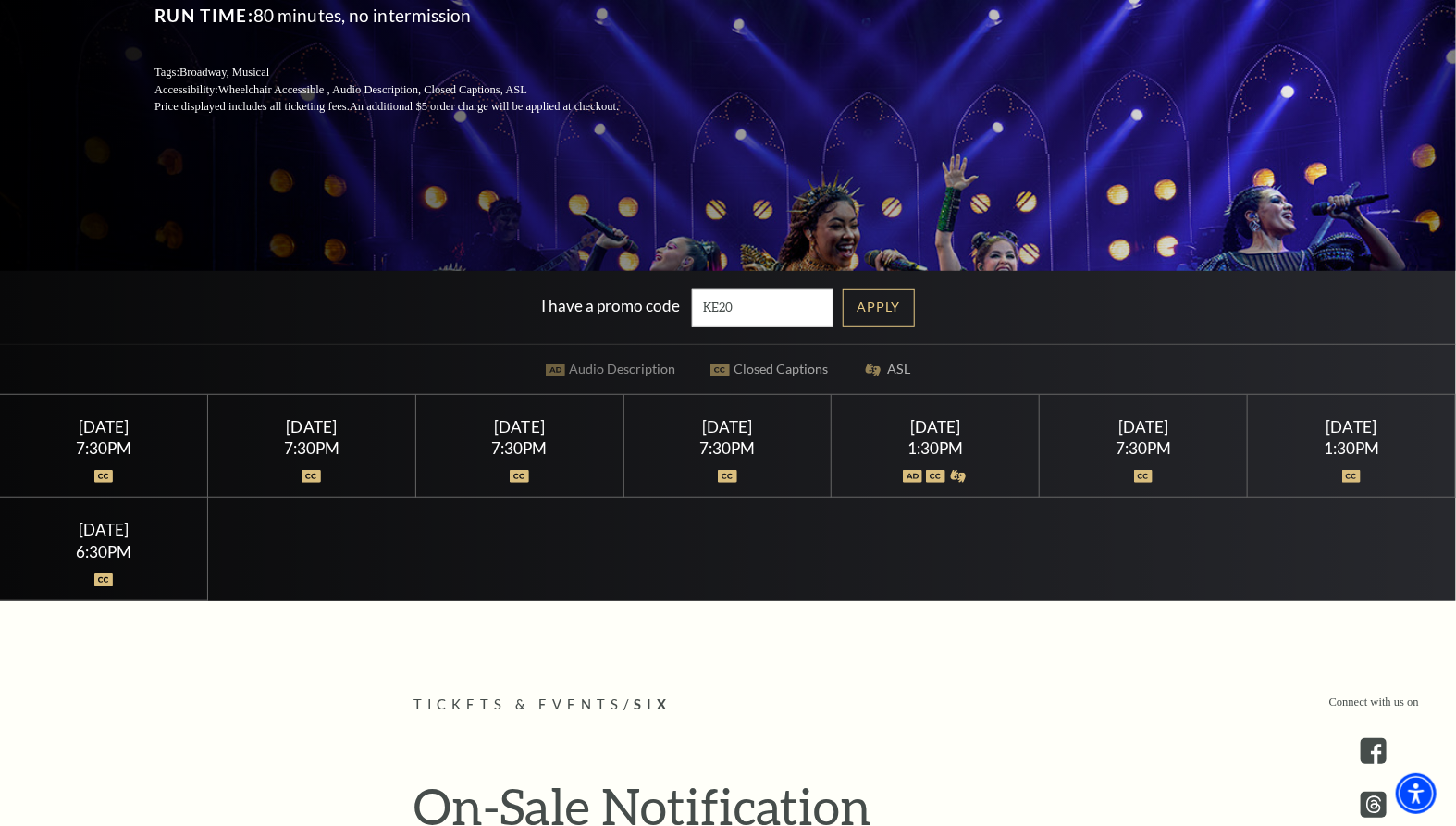
type input "KE20"
click at [904, 304] on link "Apply" at bounding box center [879, 307] width 72 height 38
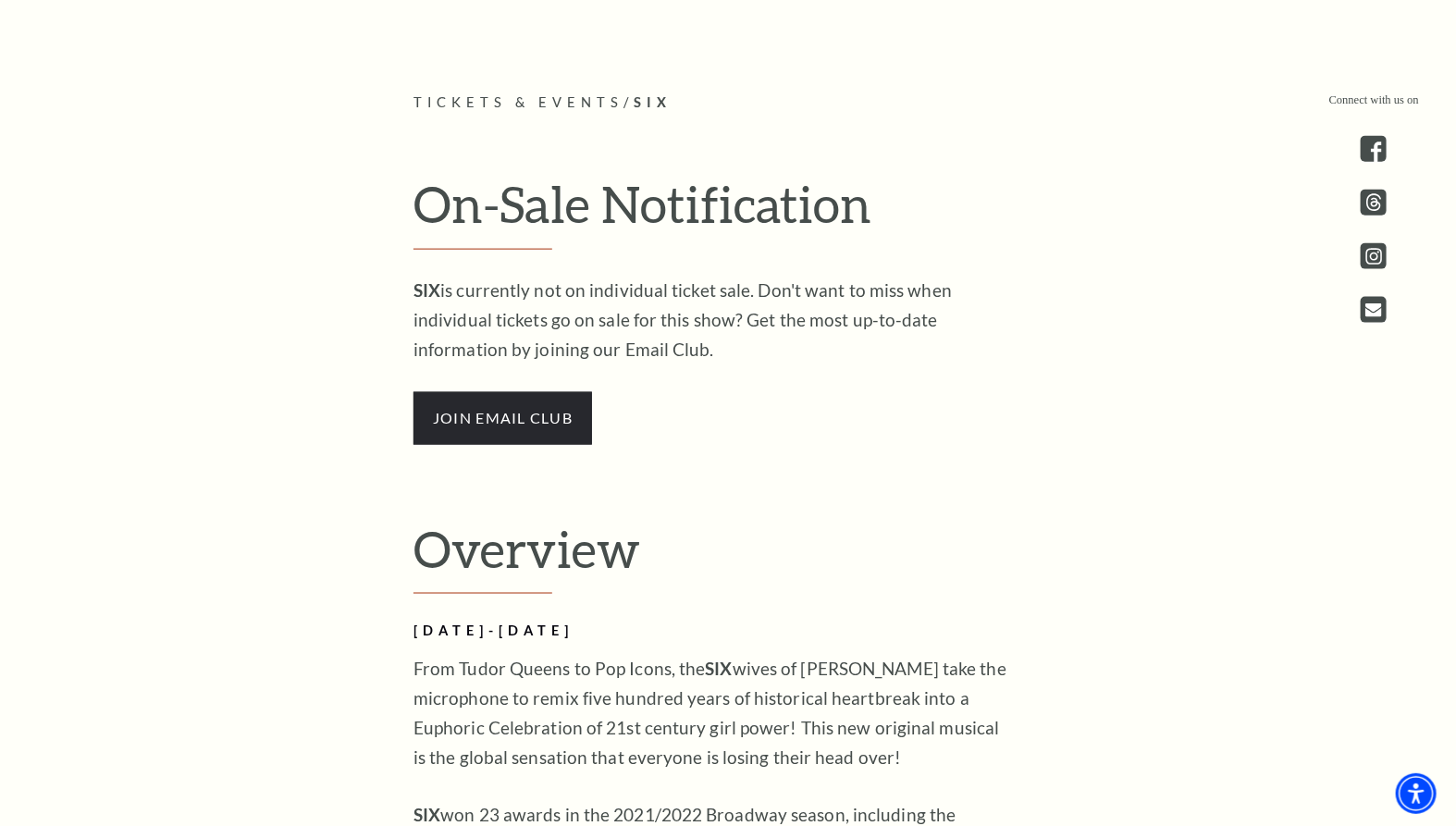
scroll to position [985, 0]
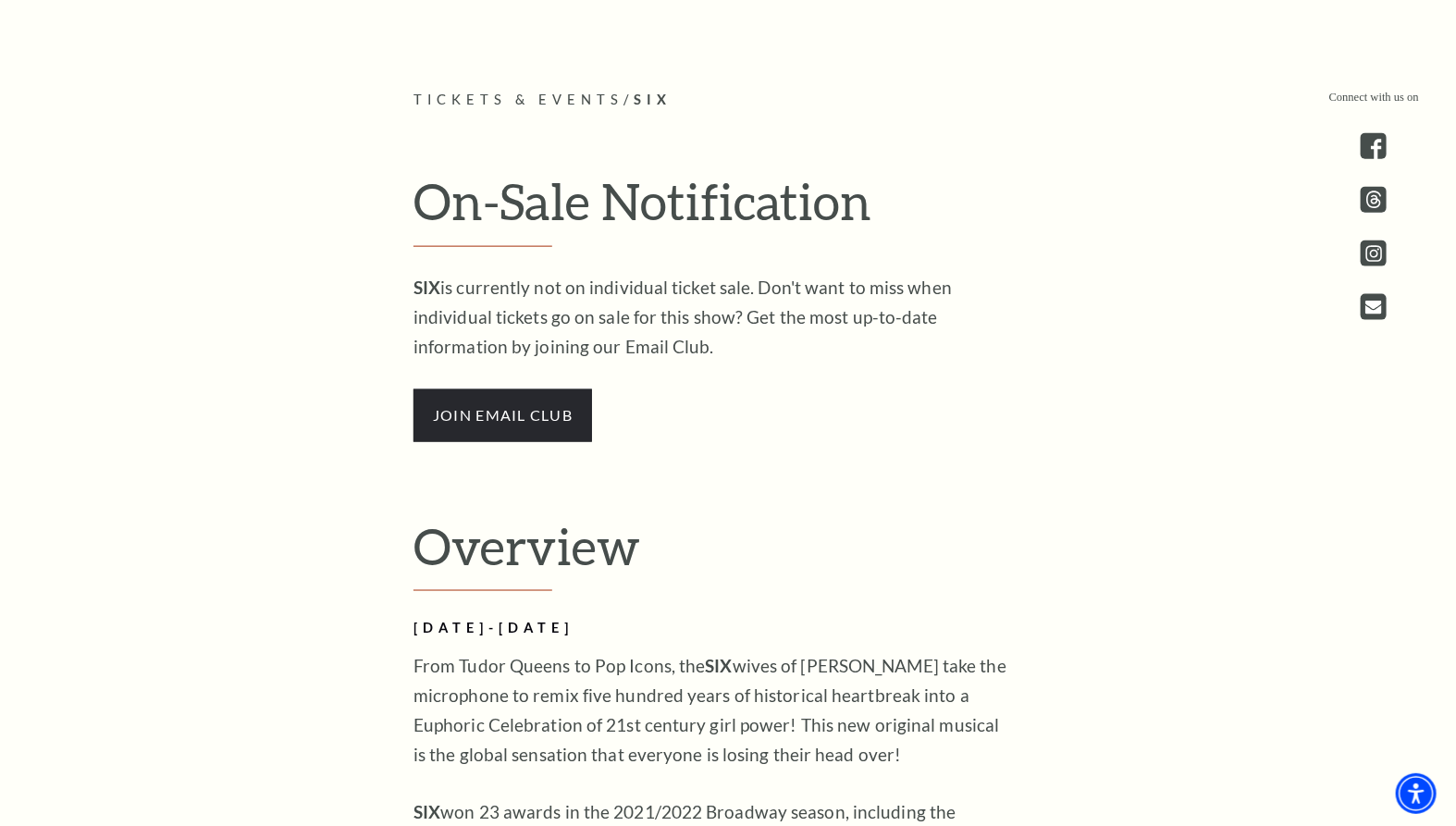
click at [547, 441] on span "join email club" at bounding box center [503, 415] width 179 height 52
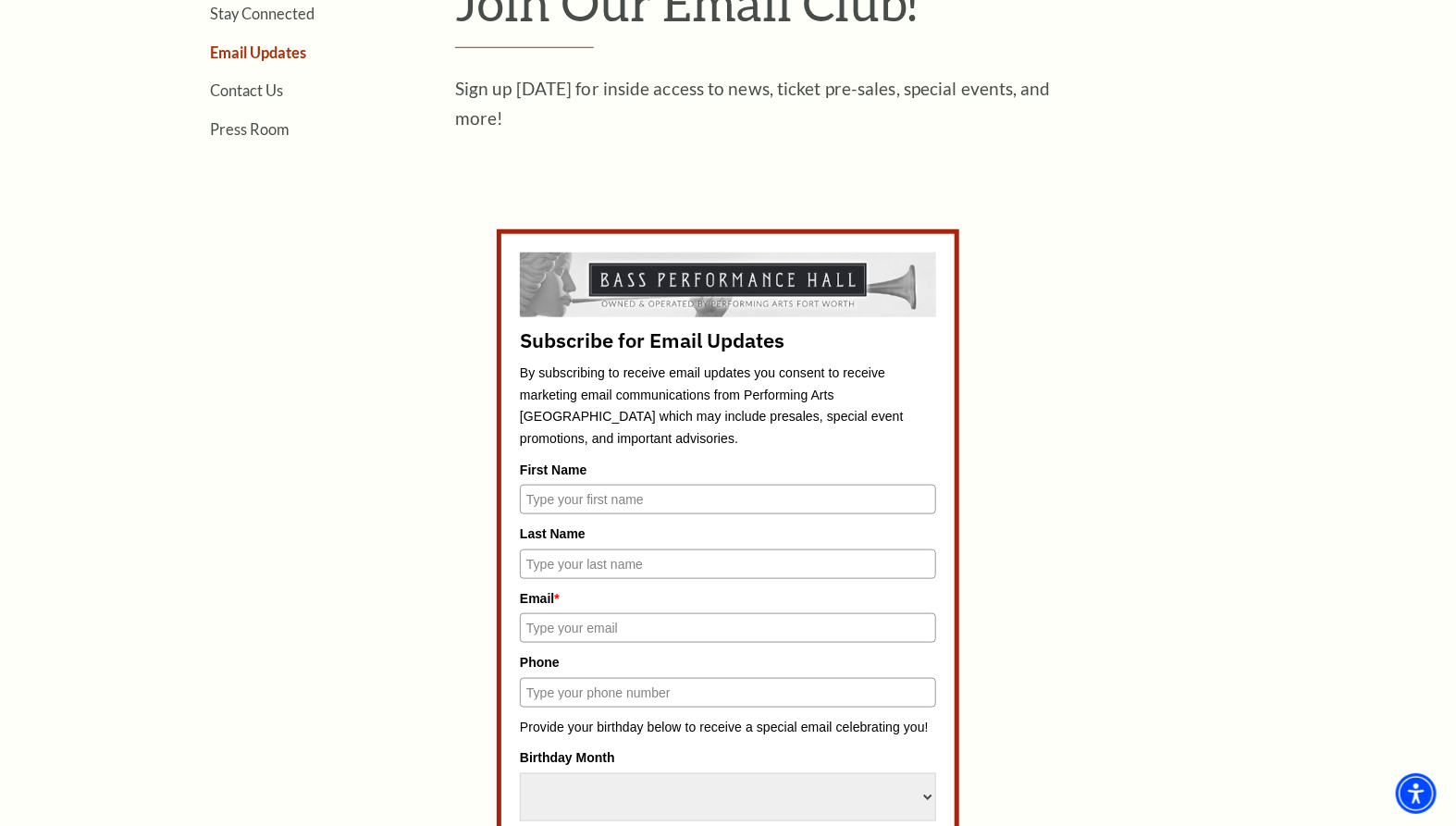
scroll to position [643, 0]
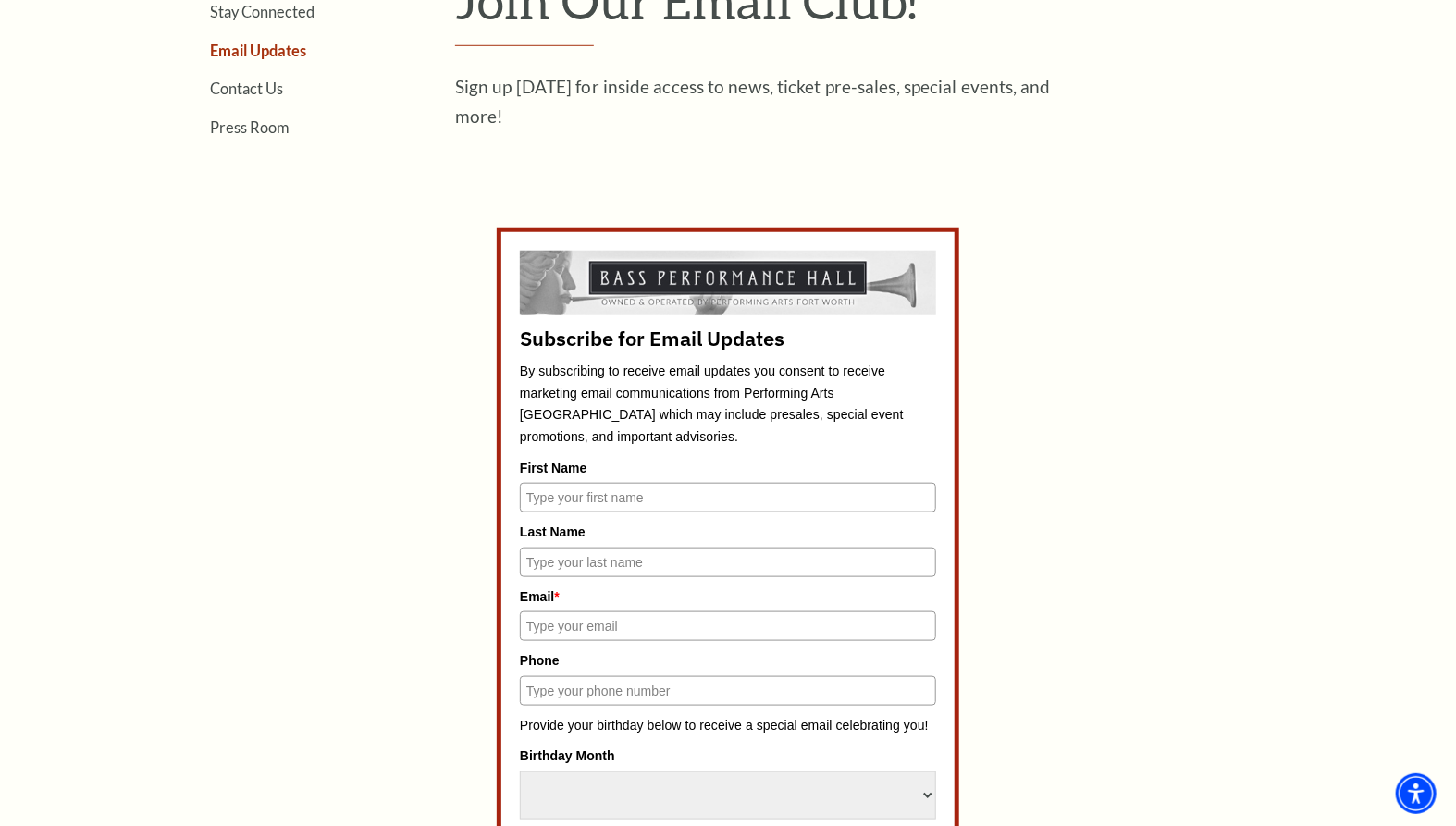
click at [871, 493] on input "First Name" at bounding box center [728, 497] width 416 height 30
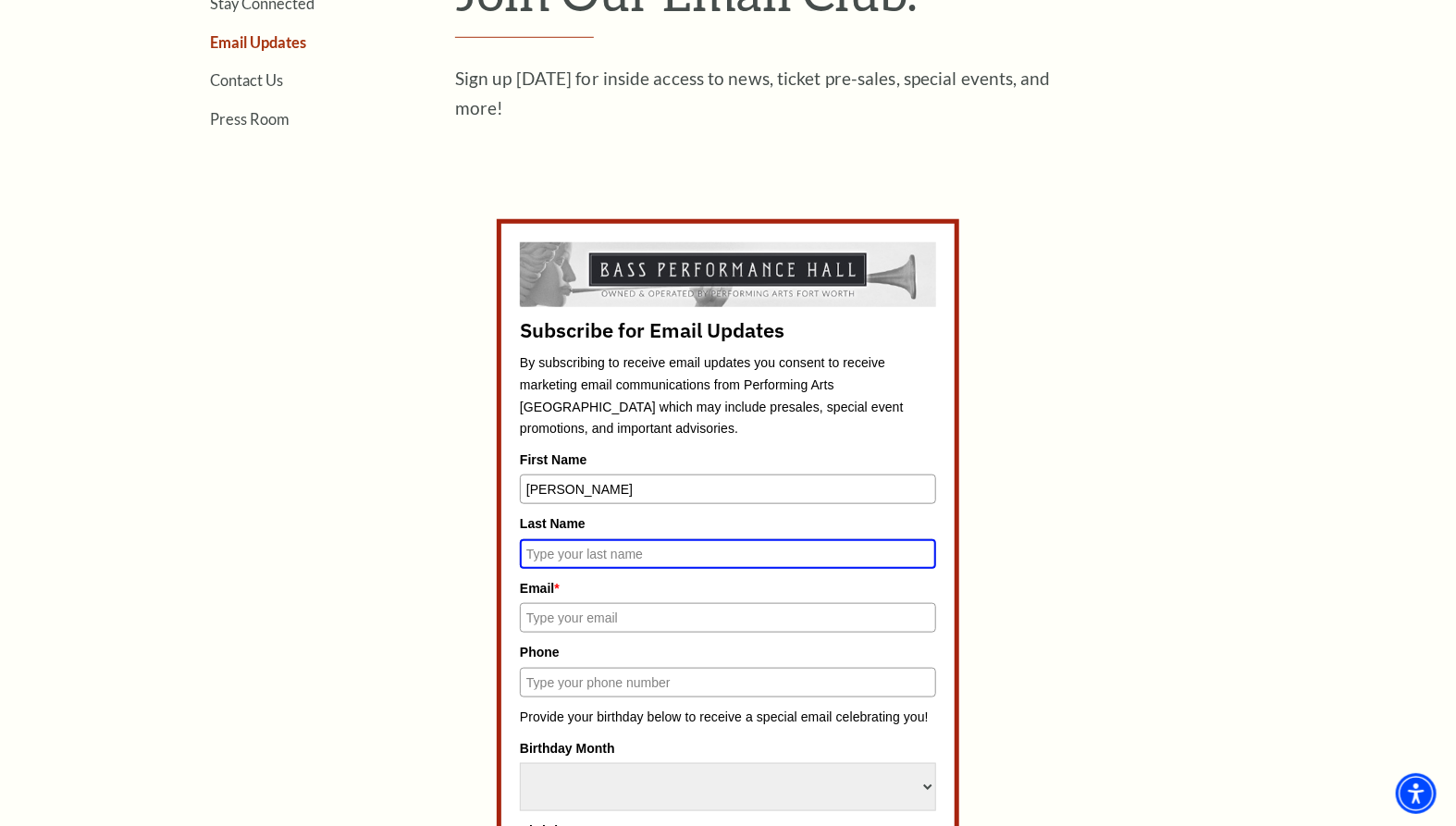
scroll to position [635, 0]
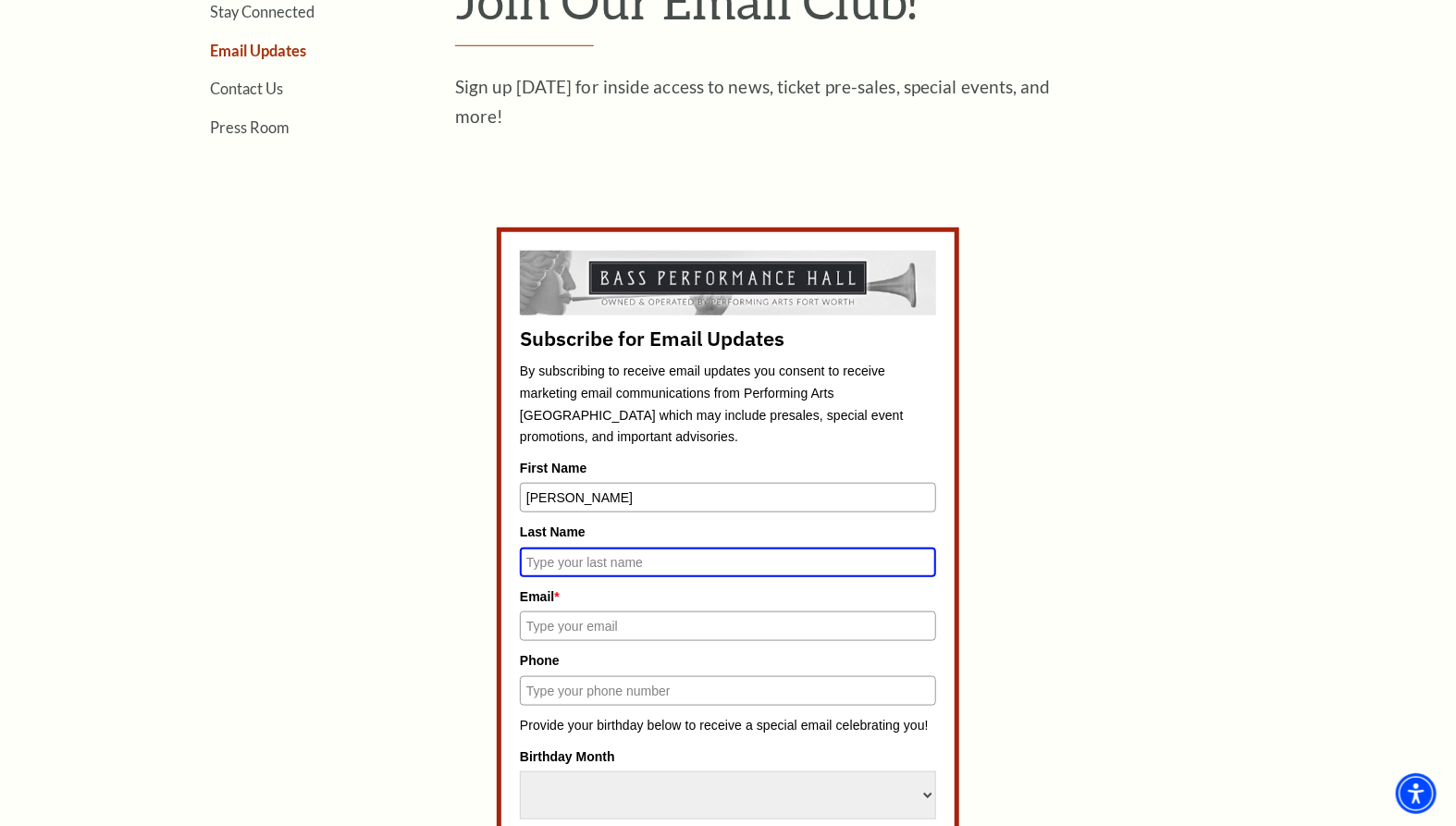
click at [605, 495] on input "PATTY" at bounding box center [728, 497] width 416 height 30
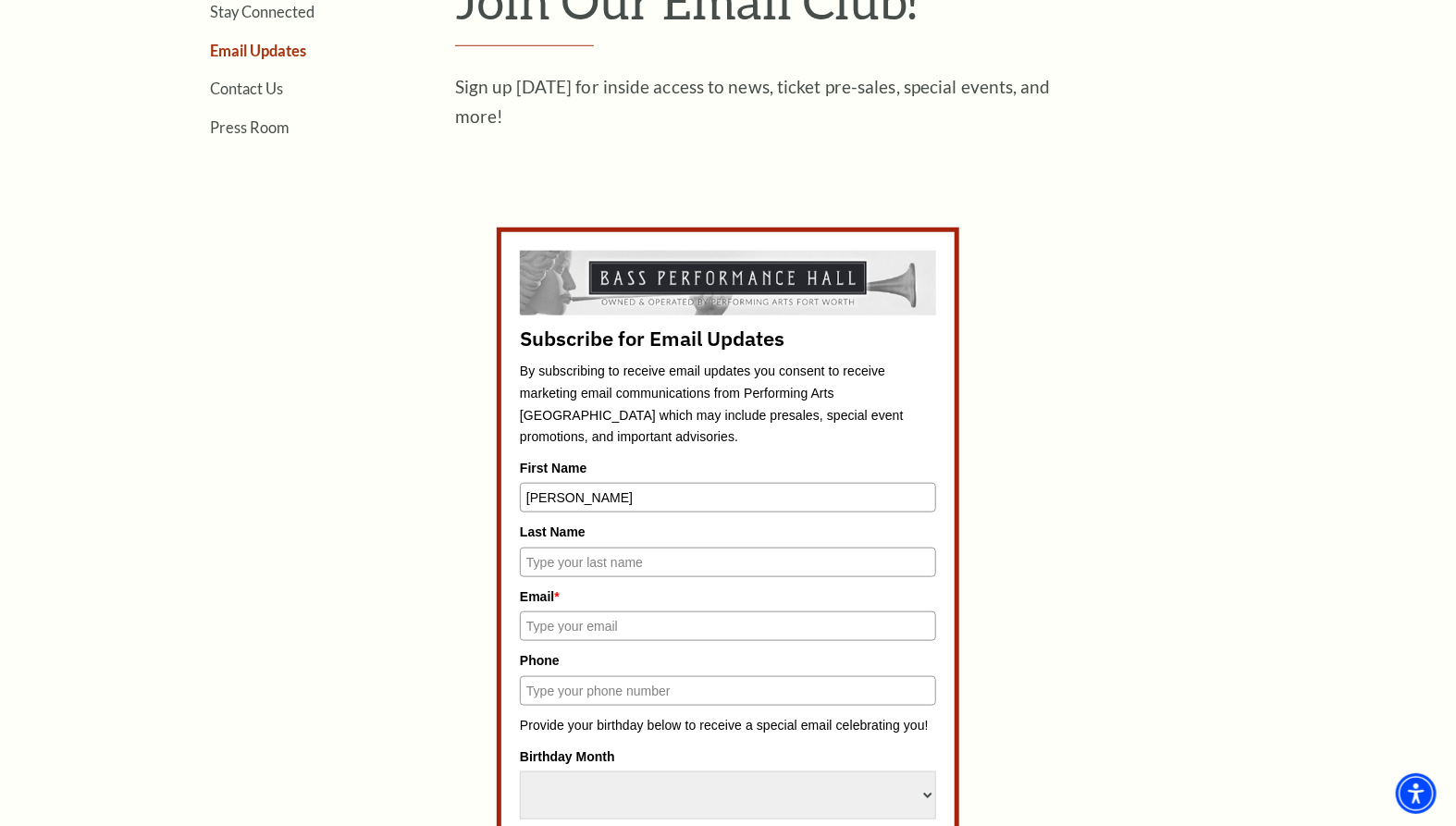
type input "PATRICE"
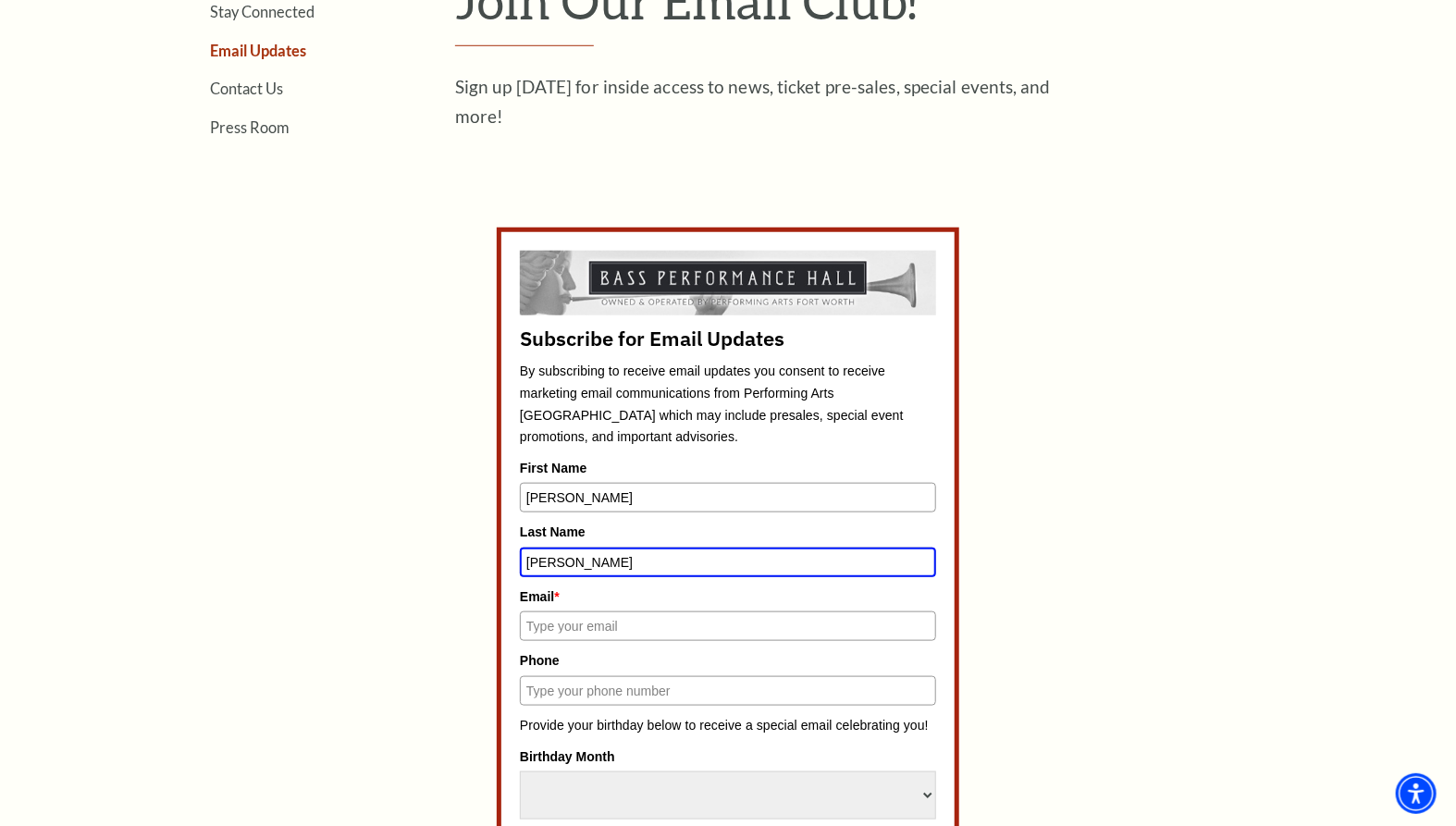
type input "HANCE"
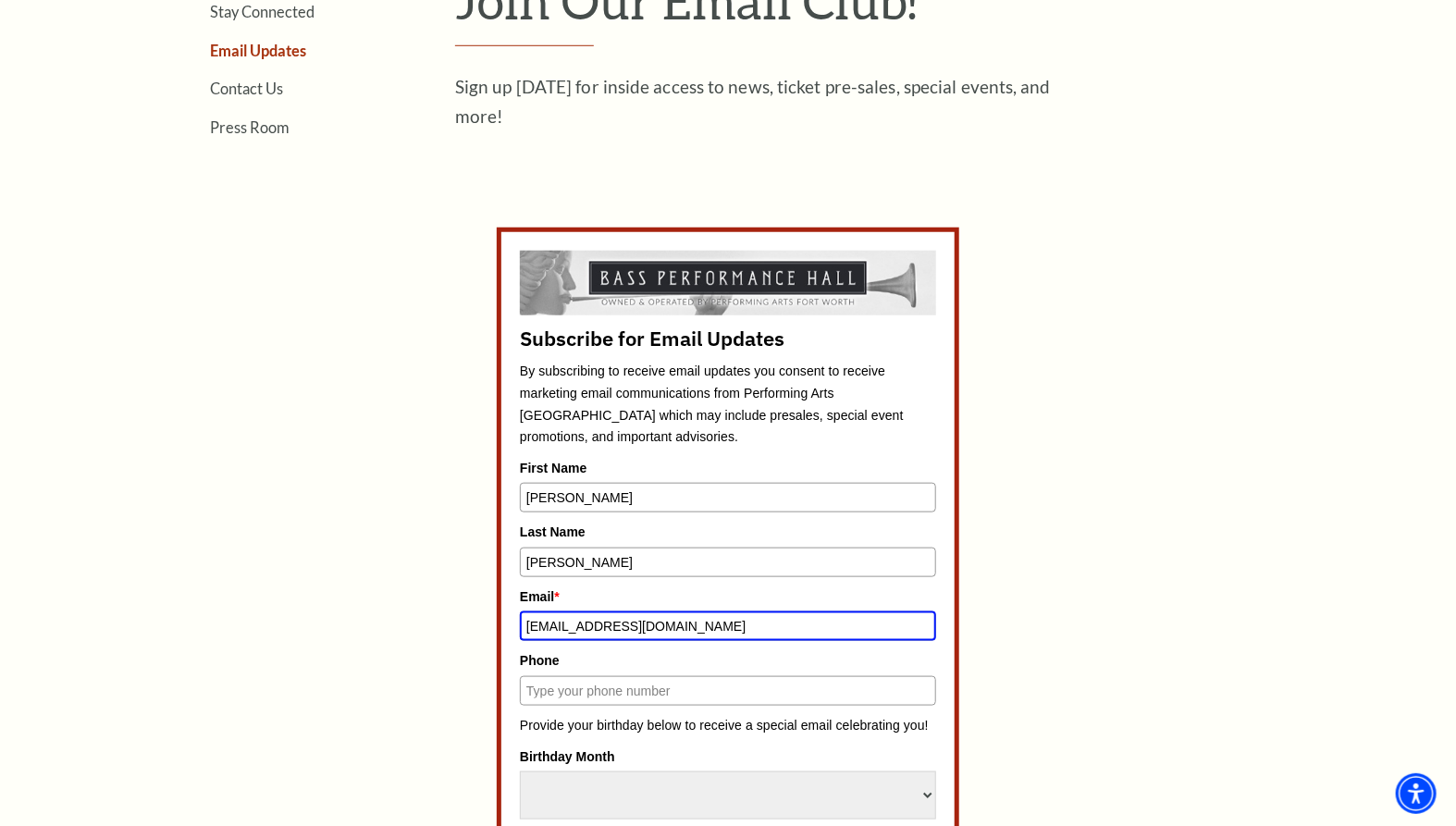
type input "PATVALLONE@AOL.COM"
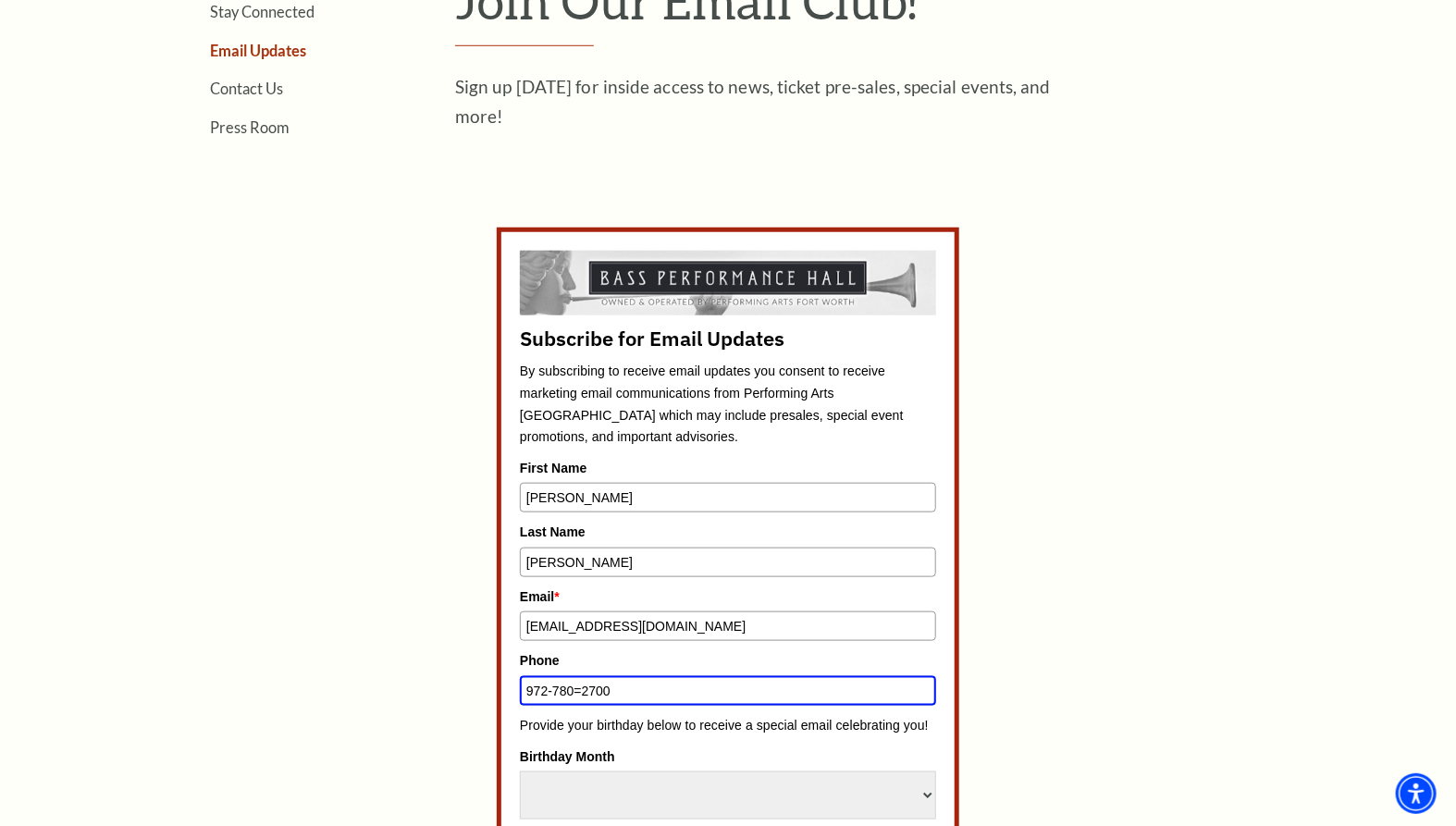
click at [583, 690] on input "972-780=2700" at bounding box center [728, 690] width 416 height 30
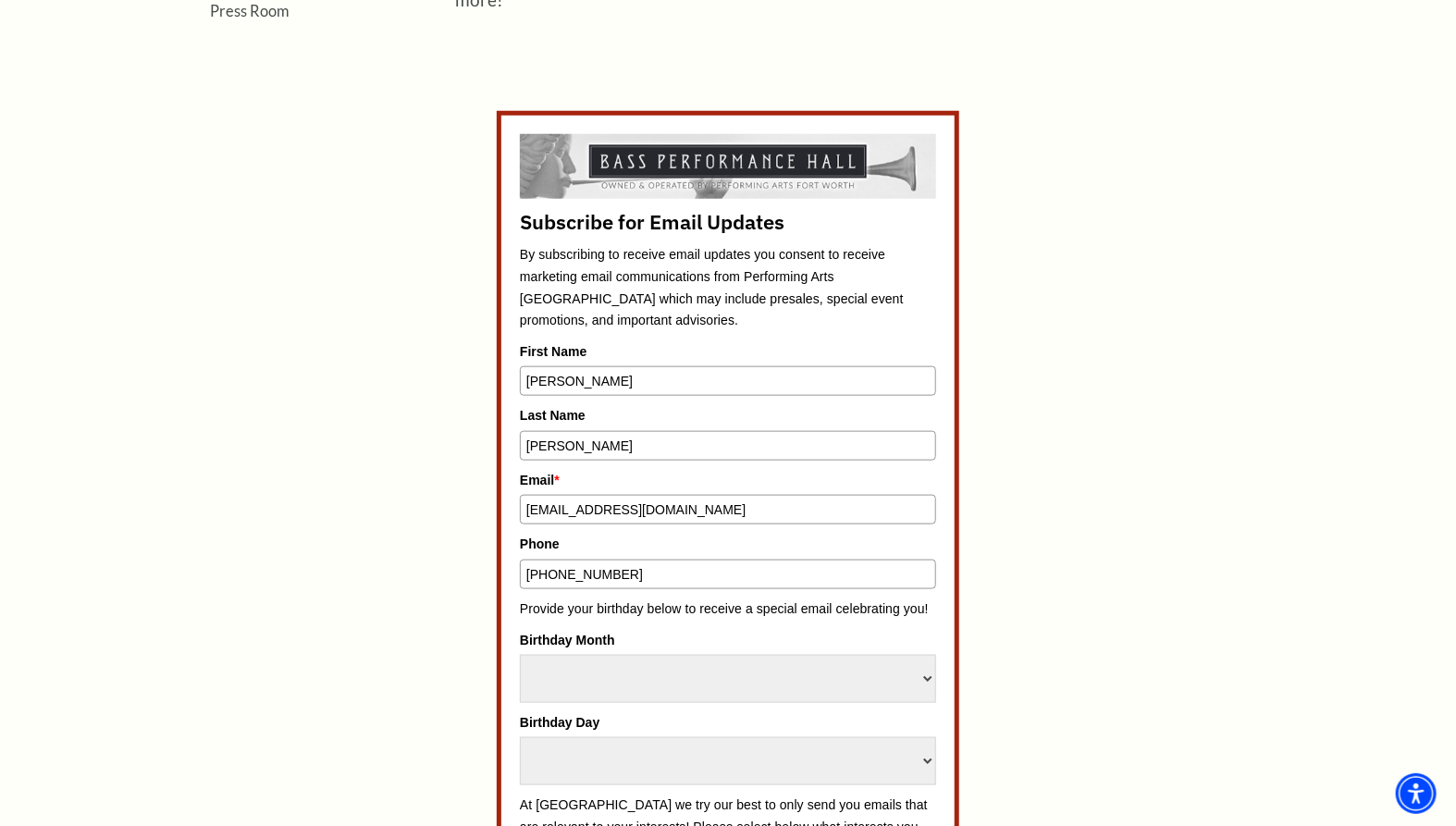
scroll to position [842, 0]
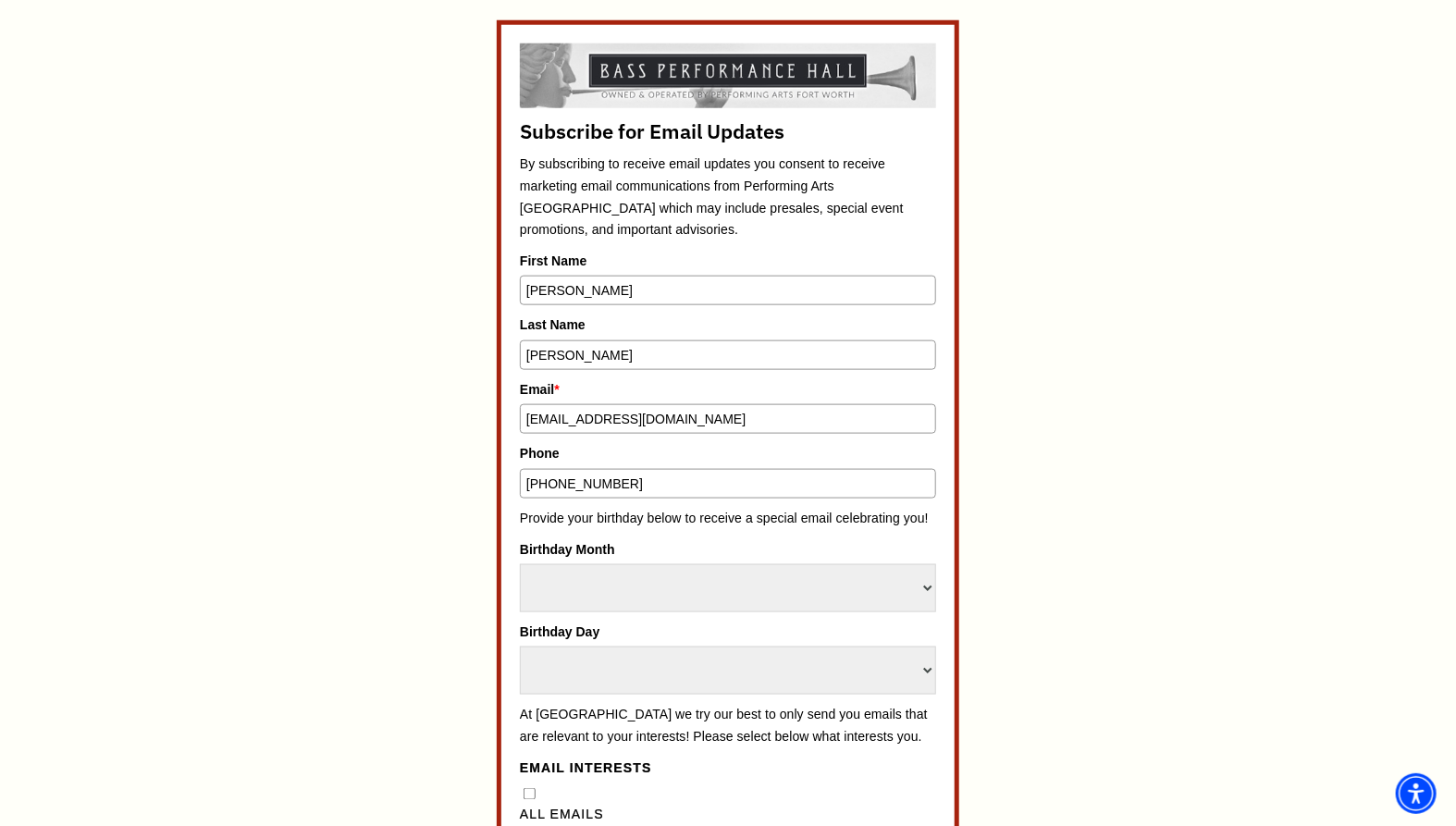
type input "972-780-2700"
click at [849, 585] on select "Select Month January February March April May June July August September Octobe…" at bounding box center [728, 588] width 416 height 48
select select "March"
click at [520, 564] on select "Select Month January February March April May June July August September Octobe…" at bounding box center [728, 588] width 416 height 48
click at [671, 661] on select "Select Day 1 2 3 4 5 6 7 8 9 10 11 12 13 14 15 16 17 18 19 20 21 22 23 24" at bounding box center [728, 671] width 416 height 48
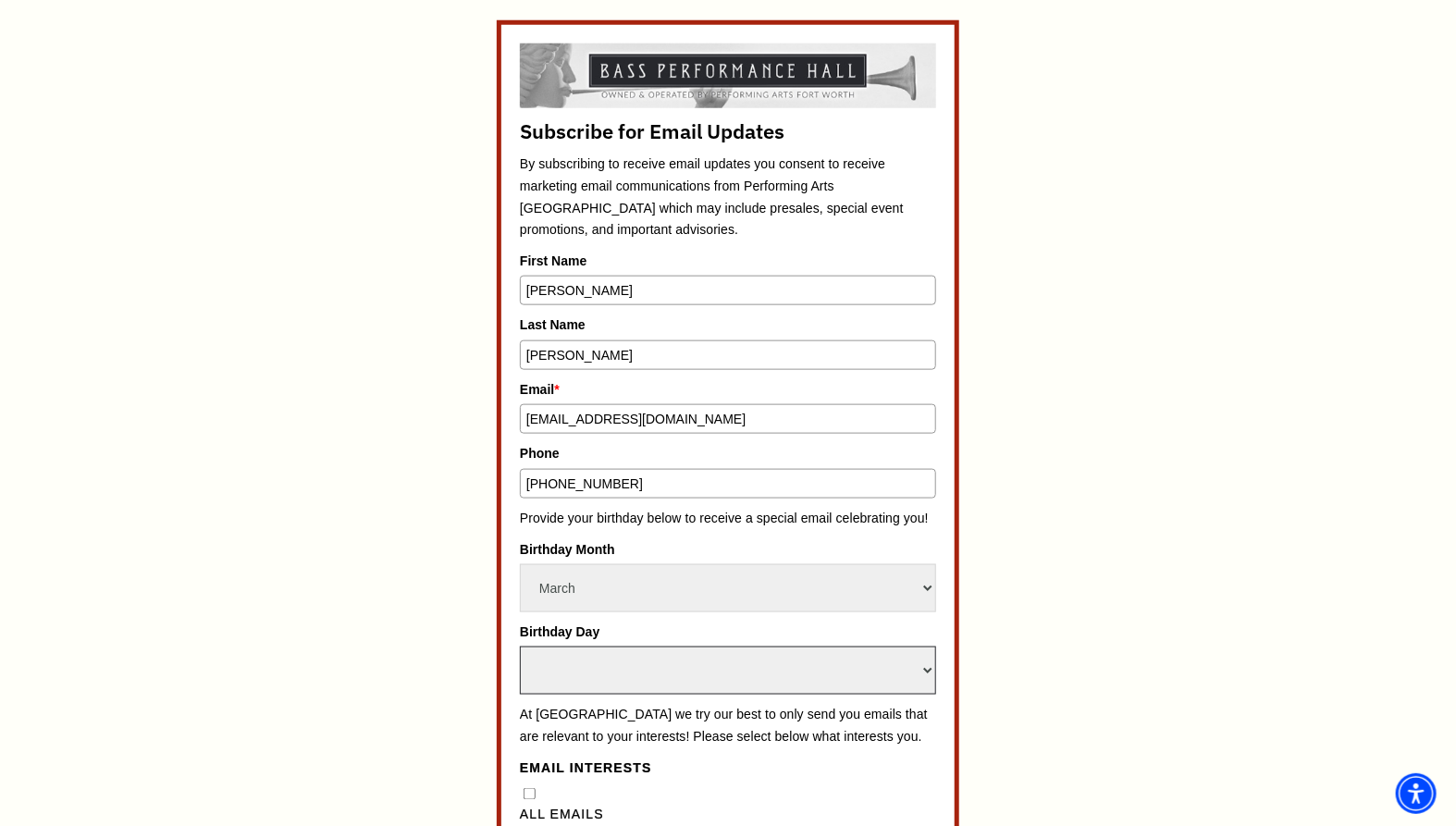
select select "19"
click at [520, 647] on select "Select Day 1 2 3 4 5 6 7 8 9 10 11 12 13 14 15 16 17 18 19 20 21 22 23 24" at bounding box center [728, 671] width 416 height 48
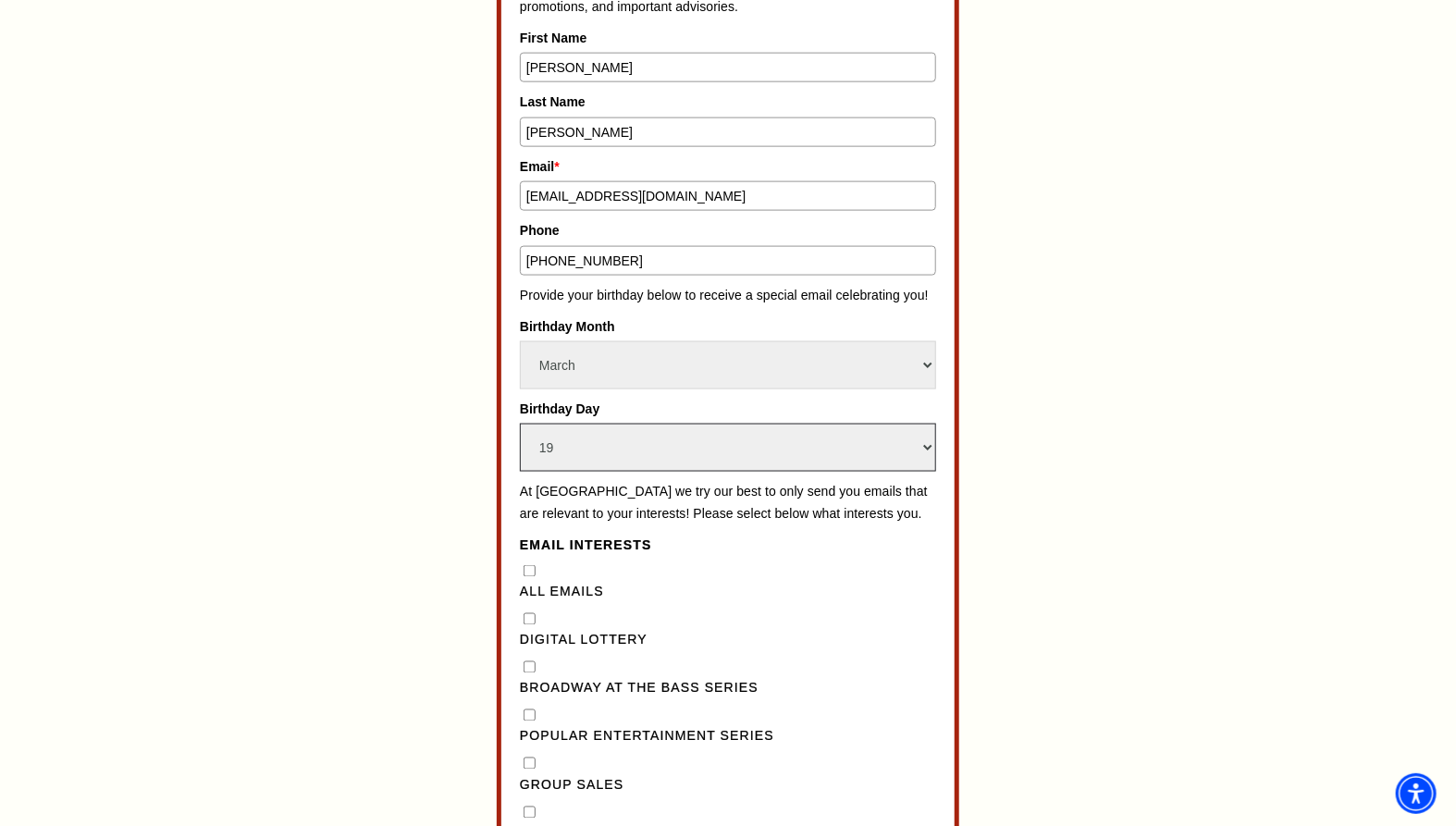
scroll to position [1067, 0]
click at [529, 575] on Emails"] "All Emails" at bounding box center [530, 568] width 13 height 13
checkbox Emails"] "true"
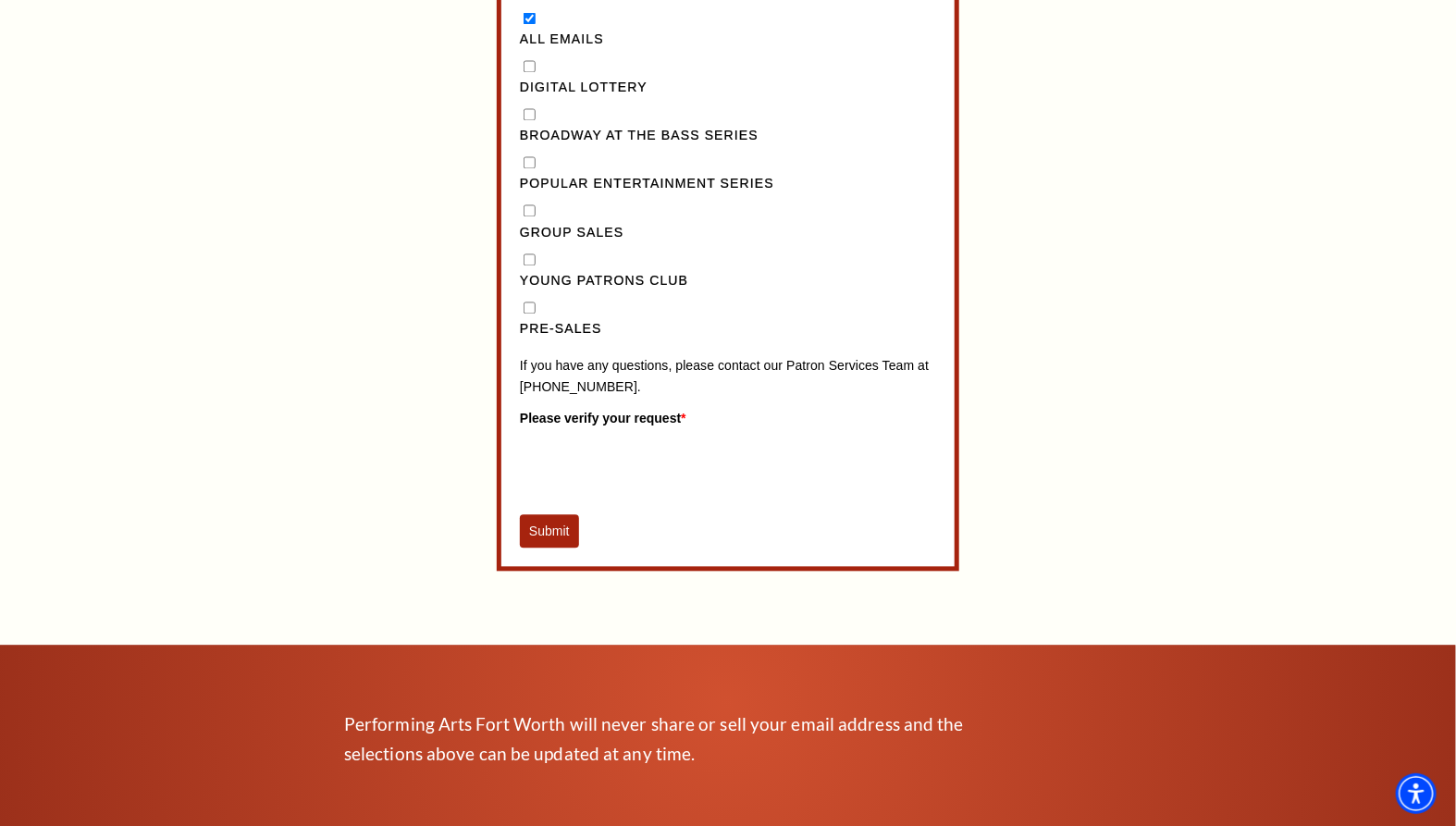
scroll to position [1619, 0]
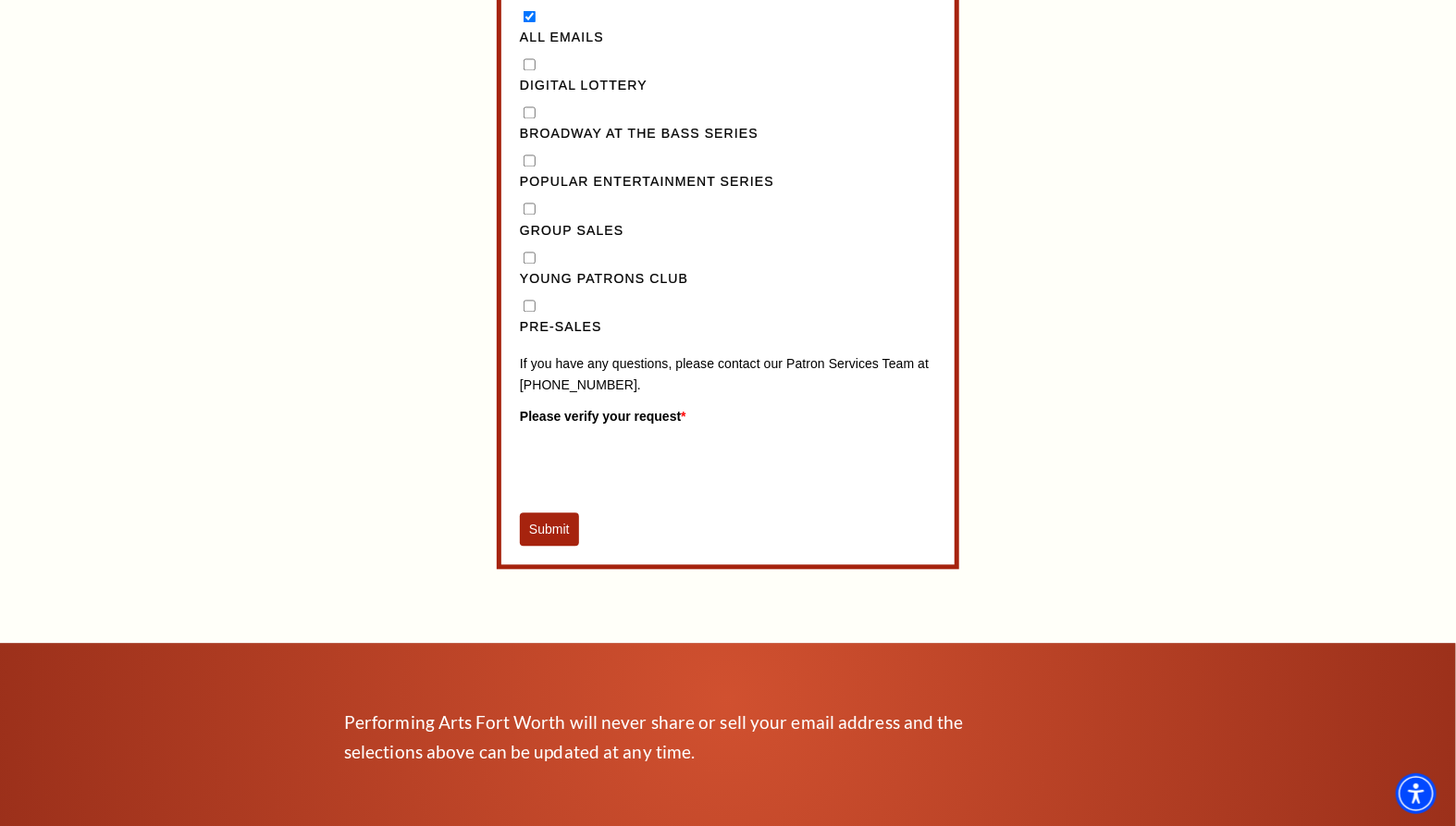
click at [532, 547] on button "Submit" at bounding box center [550, 530] width 60 height 34
